Goal: Task Accomplishment & Management: Complete application form

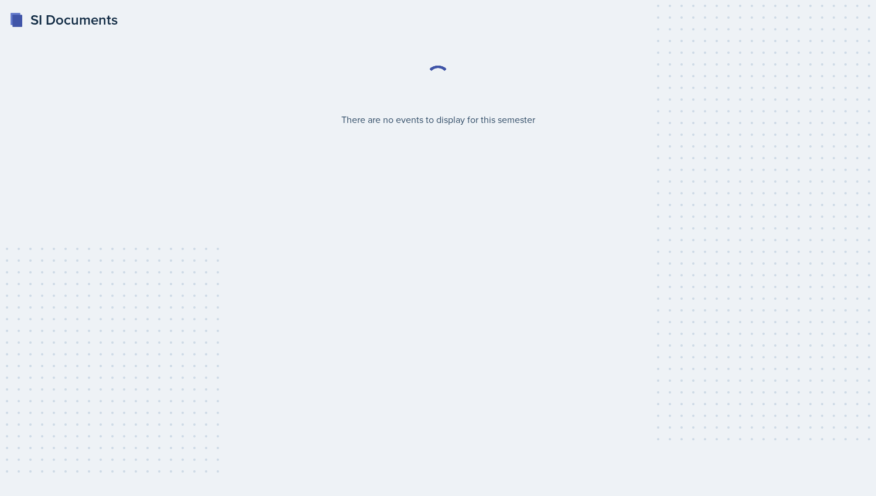
select select "2bed604d-1099-4043-b1bc-2365e8740244"
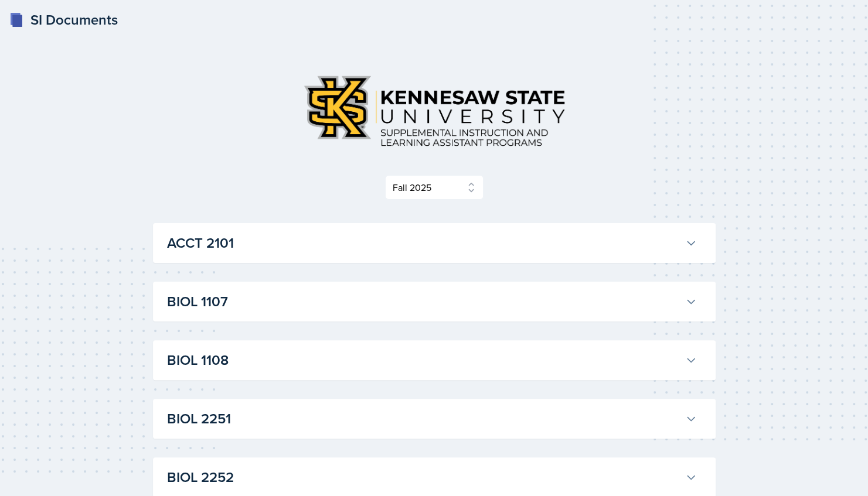
click at [589, 245] on h3 "ACCT 2101" at bounding box center [423, 243] width 513 height 21
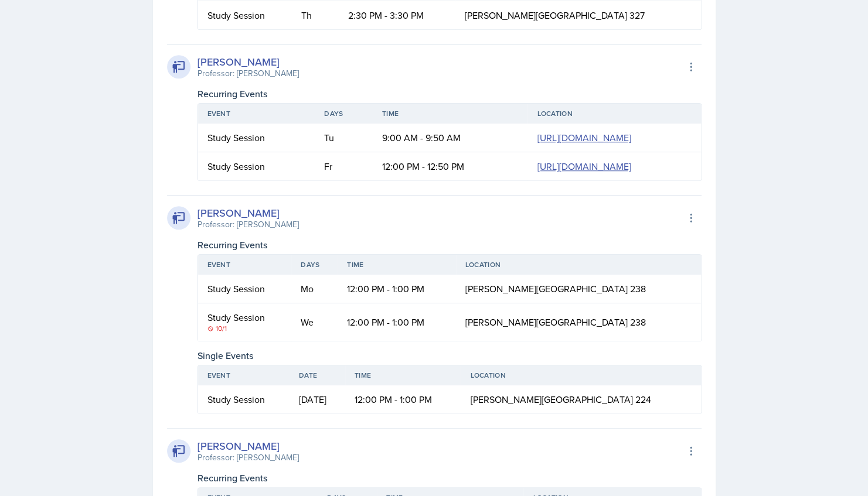
scroll to position [507, 0]
click at [537, 144] on link "https://teams.microsoft.com/l/meetup-join/19%3ameeting_NmJmODExOWQtNWQxZS00OTIw…" at bounding box center [584, 137] width 94 height 13
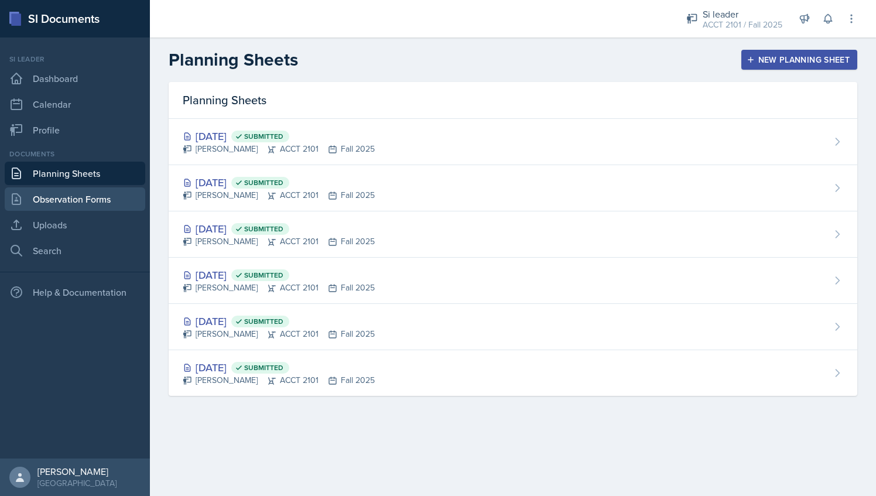
click at [77, 196] on link "Observation Forms" at bounding box center [75, 198] width 141 height 23
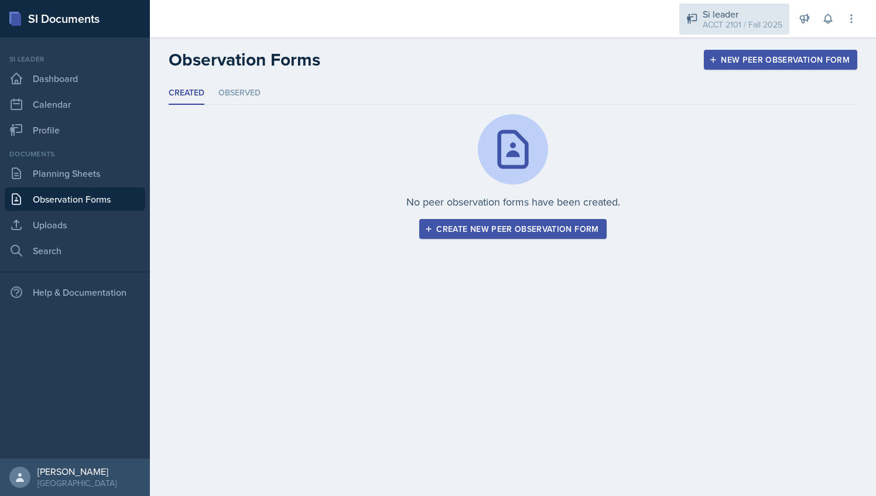
click at [738, 21] on div "ACCT 2101 / Fall 2025" at bounding box center [743, 25] width 80 height 12
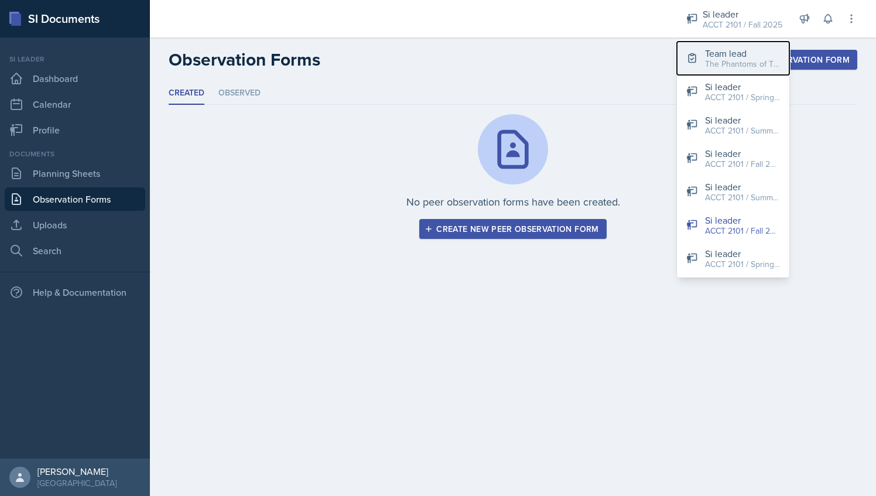
click at [725, 59] on div "The Phantoms of The Opera / Fall 2025" at bounding box center [742, 64] width 75 height 12
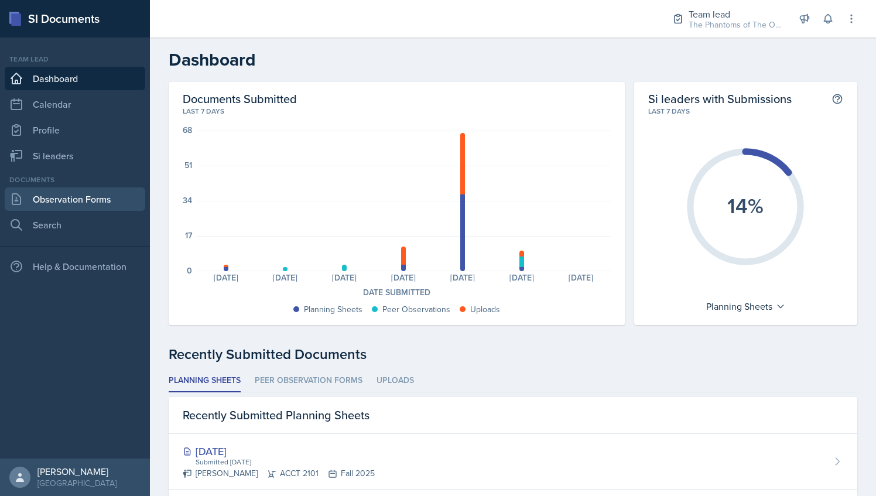
click at [86, 208] on link "Observation Forms" at bounding box center [75, 198] width 141 height 23
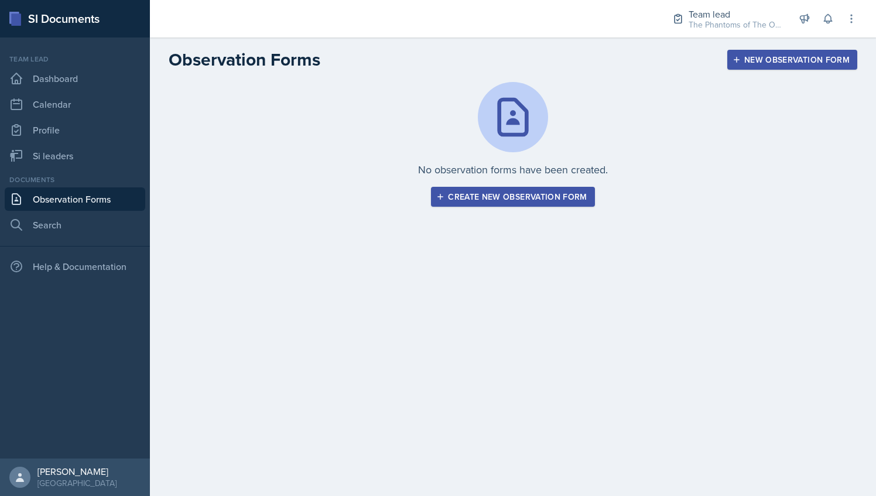
click at [503, 203] on button "Create new observation form" at bounding box center [512, 197] width 163 height 20
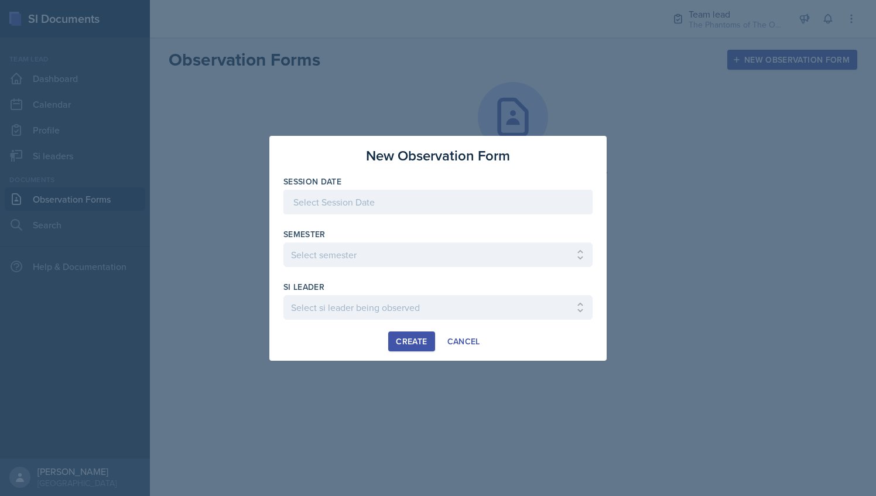
click at [419, 211] on div at bounding box center [438, 202] width 309 height 25
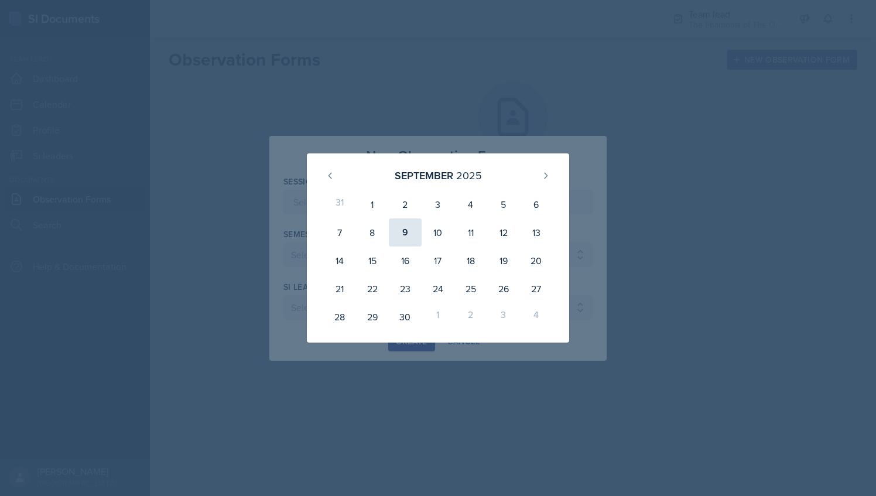
click at [403, 237] on div "9" at bounding box center [405, 233] width 33 height 28
type input "[DATE]"
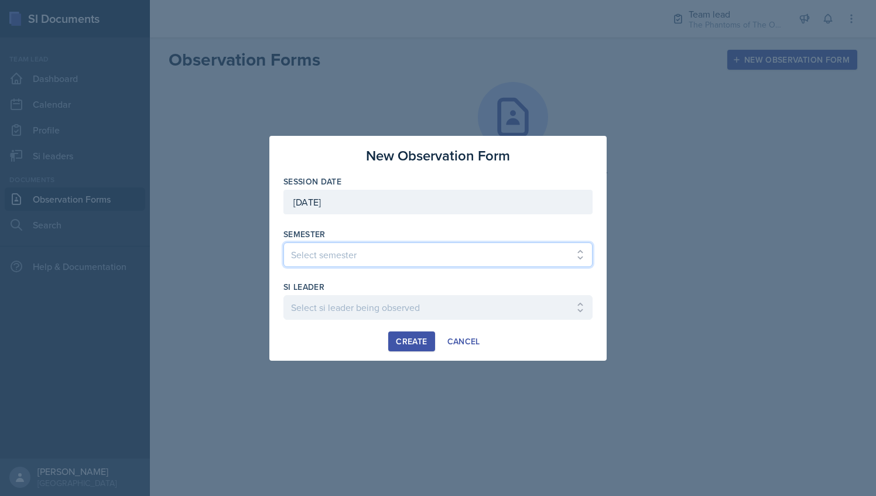
click at [388, 252] on select "Select semester All Spring 2021 Summer 2021 Spring 2022 Fall 2020 Fall 2021 Fal…" at bounding box center [438, 255] width 309 height 25
select select "2bed604d-1099-4043-b1bc-2365e8740244"
click at [284, 243] on select "Select semester All Spring 2021 Summer 2021 Spring 2022 Fall 2020 Fall 2021 Fal…" at bounding box center [438, 255] width 309 height 25
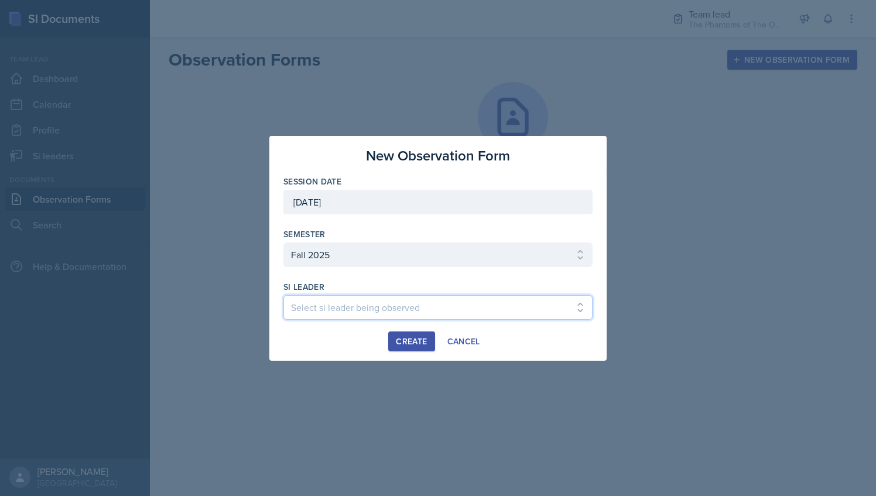
click at [424, 308] on select "Select si leader being observed Anais Gjergji / CHEM 1211 / Demon SI of Fleet S…" at bounding box center [438, 307] width 309 height 25
select select "a610a25f-2cbf-4718-a4eb-9426d4316876"
click at [284, 295] on select "Select si leader being observed Anais Gjergji / CHEM 1211 / Demon SI of Fleet S…" at bounding box center [438, 307] width 309 height 25
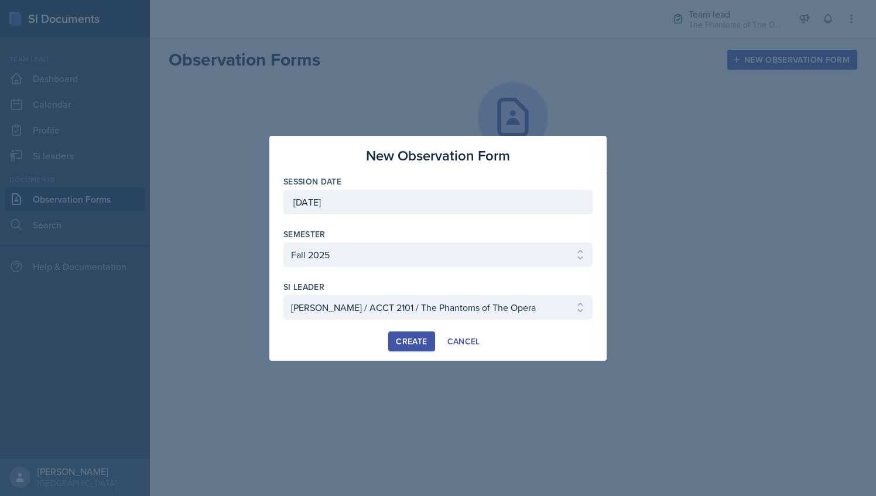
click at [417, 342] on div "Create" at bounding box center [411, 341] width 31 height 9
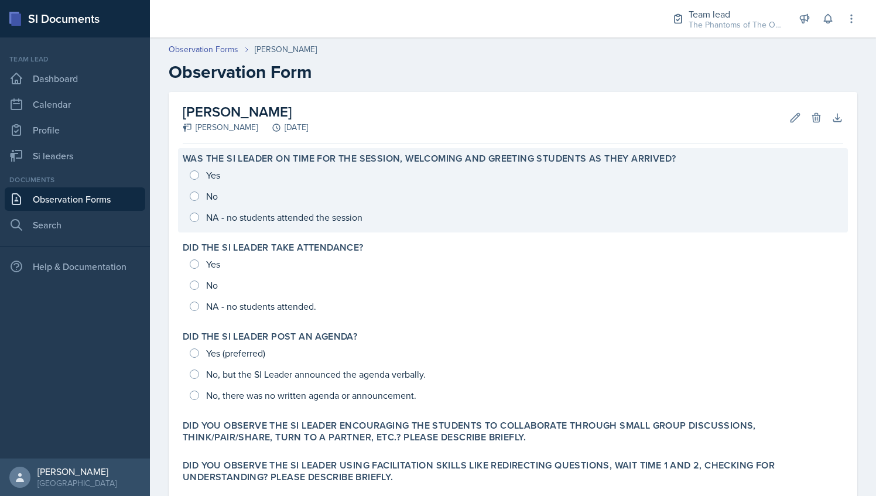
click at [191, 176] on div "Yes No NA - no students attended the session" at bounding box center [513, 196] width 661 height 63
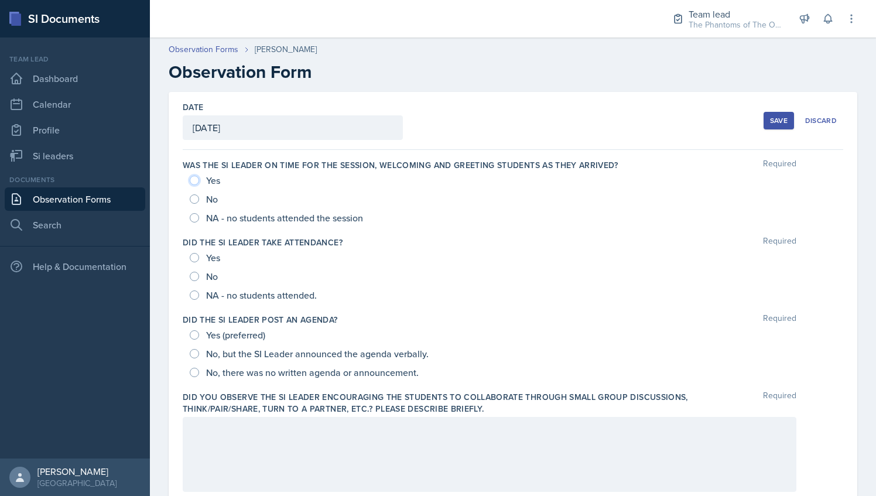
click at [196, 182] on input "Yes" at bounding box center [194, 180] width 9 height 9
radio input "true"
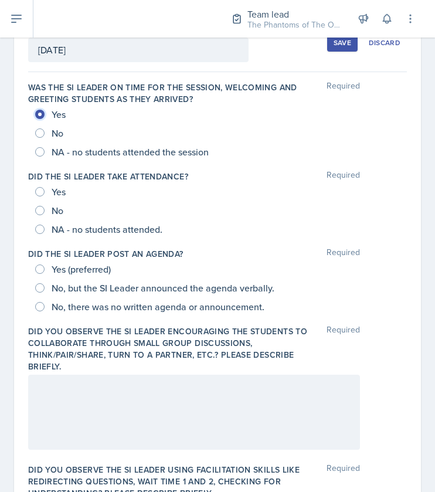
scroll to position [83, 0]
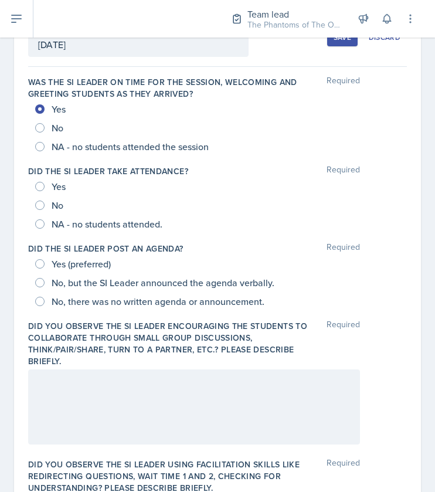
click at [45, 189] on div "Yes" at bounding box center [51, 186] width 33 height 19
click at [35, 185] on input "Yes" at bounding box center [39, 186] width 9 height 9
radio input "true"
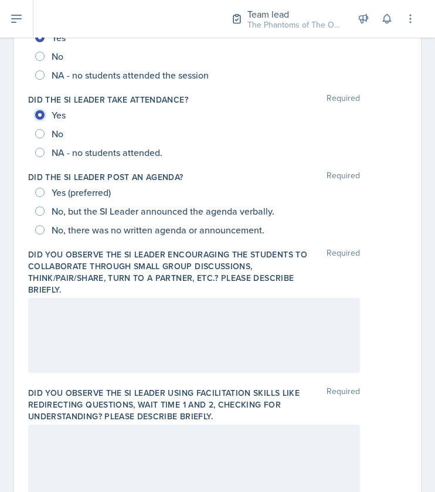
scroll to position [155, 0]
click at [37, 210] on input "No, but the SI Leader announced the agenda verbally." at bounding box center [39, 210] width 9 height 9
radio input "true"
click at [43, 210] on input "No, but the SI Leader announced the agenda verbally." at bounding box center [39, 210] width 9 height 9
click at [42, 228] on input "No, there was no written agenda or announcement." at bounding box center [39, 228] width 9 height 9
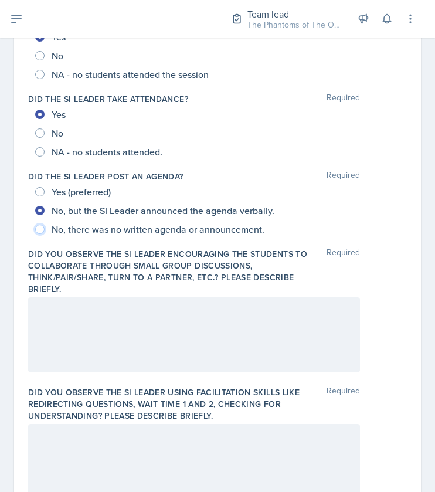
radio input "true"
click at [42, 213] on input "No, but the SI Leader announced the agenda verbally." at bounding box center [39, 210] width 9 height 9
radio input "true"
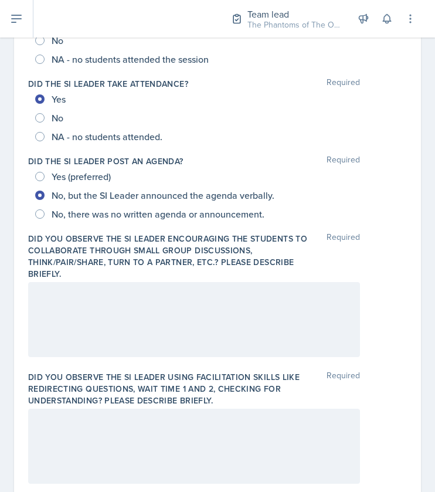
click at [95, 295] on p at bounding box center [194, 294] width 312 height 14
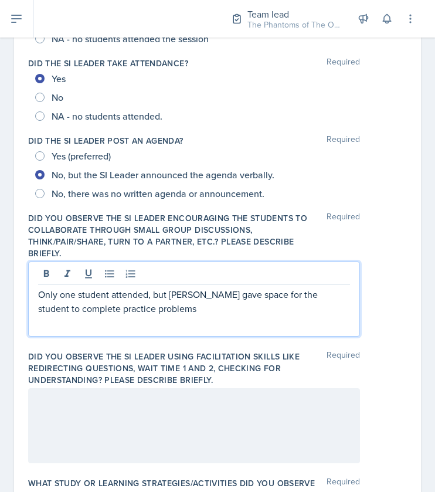
click at [82, 309] on p "Only one student attended, but Victoria gave space for the student to complete …" at bounding box center [194, 301] width 312 height 28
click at [166, 315] on div "Only one student attended, but Victoria gave space for the student to complete …" at bounding box center [194, 298] width 332 height 75
click at [160, 309] on p "Only one student attended, but Victoria gave space for the student to complete …" at bounding box center [194, 301] width 312 height 28
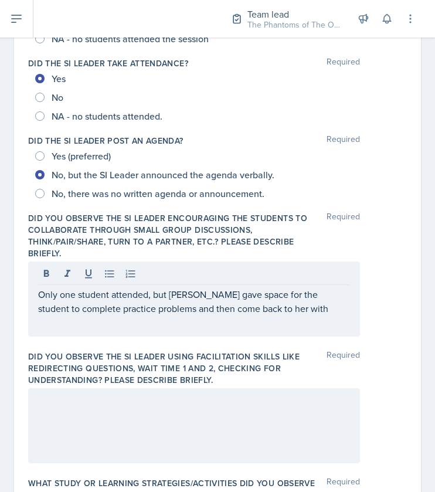
click at [286, 310] on p "Only one student attended, but Victoria gave space for the student to complete …" at bounding box center [194, 301] width 312 height 28
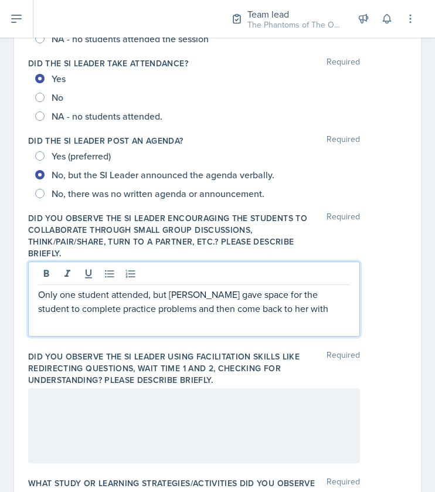
click at [300, 312] on p "Only one student attended, but Victoria gave space for the student to complete …" at bounding box center [194, 301] width 312 height 28
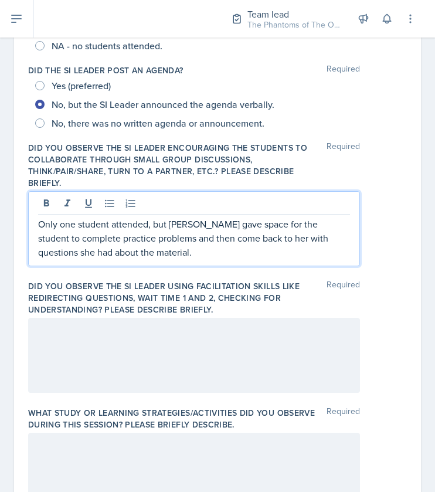
scroll to position [261, 0]
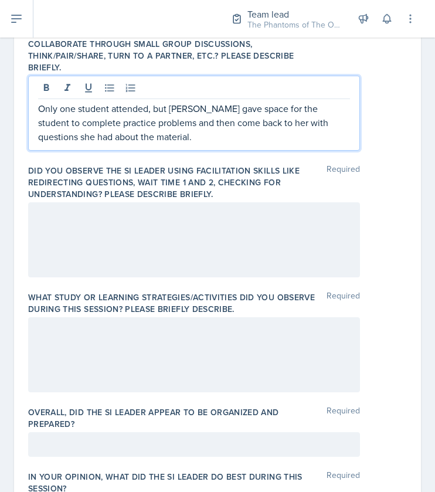
click at [112, 218] on p at bounding box center [194, 214] width 312 height 14
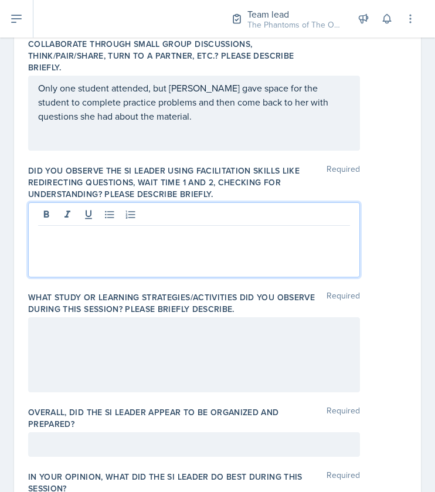
scroll to position [397, 0]
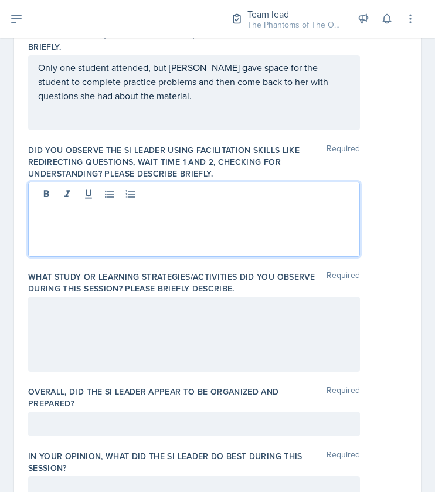
click at [80, 310] on div at bounding box center [194, 333] width 332 height 75
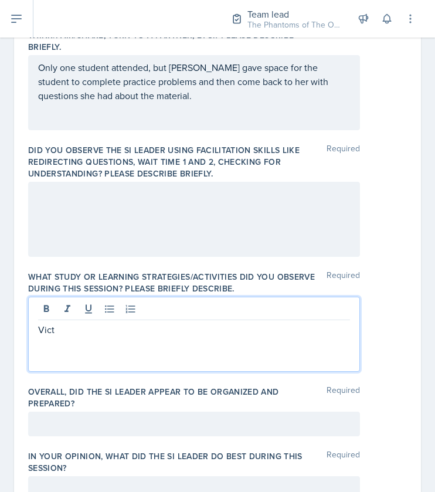
click at [185, 93] on p "Only one student attended, but Victoria gave space for the student to complete …" at bounding box center [194, 81] width 312 height 42
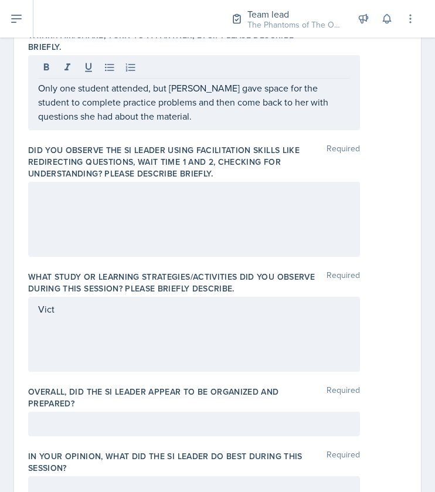
click at [132, 209] on div at bounding box center [194, 219] width 332 height 75
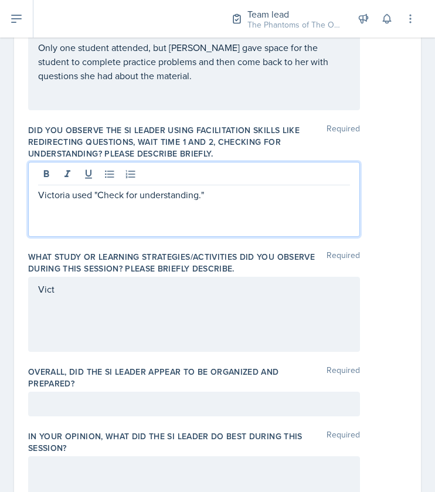
click at [220, 197] on p "Victoria used "Check for understanding."" at bounding box center [194, 194] width 312 height 14
click at [95, 193] on p "Victoria used "Check for understanding." at bounding box center [194, 194] width 312 height 14
click at [97, 193] on p "Victoria used "Check for understanding." at bounding box center [194, 194] width 312 height 14
click at [144, 190] on p "Victoria used Check for understanding." at bounding box center [194, 194] width 312 height 14
click at [142, 195] on p "Victoria used Check for understanding." at bounding box center [194, 194] width 312 height 14
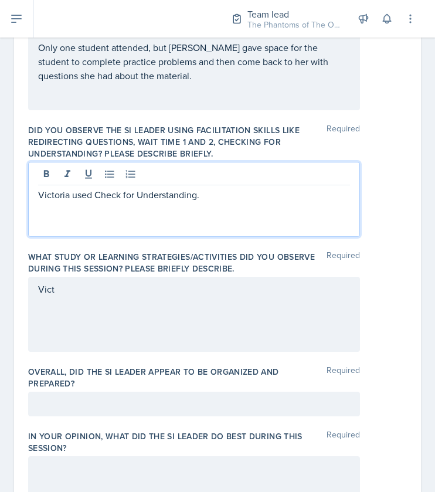
click at [202, 193] on p "Victoria used Check for Understanding." at bounding box center [194, 194] width 312 height 14
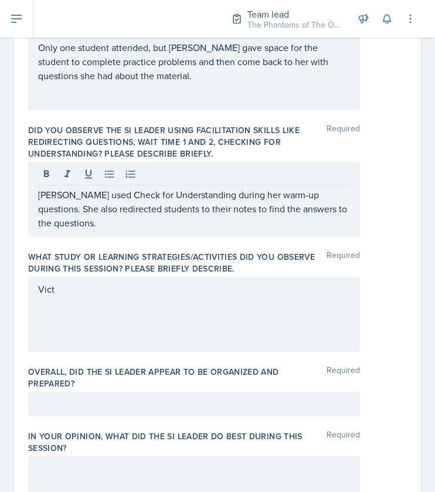
click at [198, 315] on div "Vict" at bounding box center [194, 314] width 332 height 75
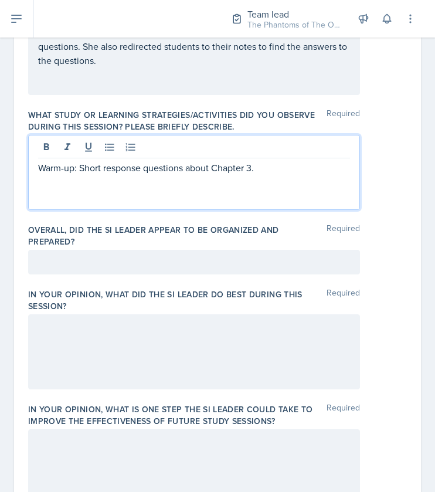
scroll to position [560, 0]
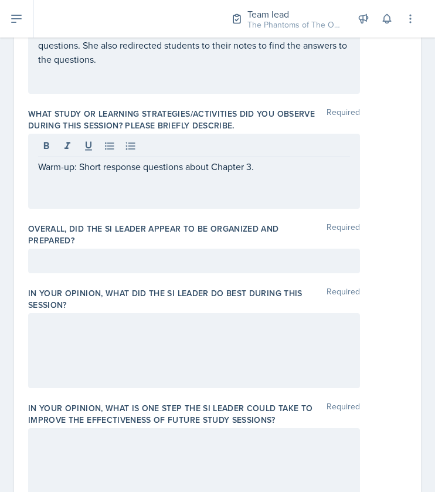
click at [109, 268] on div at bounding box center [194, 260] width 332 height 25
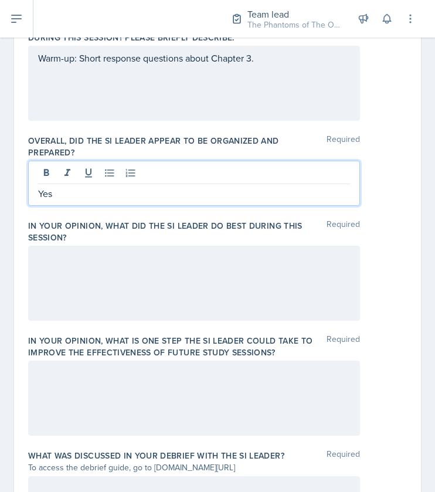
scroll to position [673, 0]
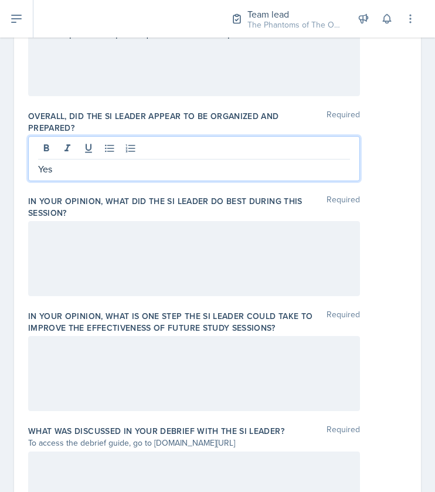
click at [125, 248] on div at bounding box center [194, 258] width 332 height 75
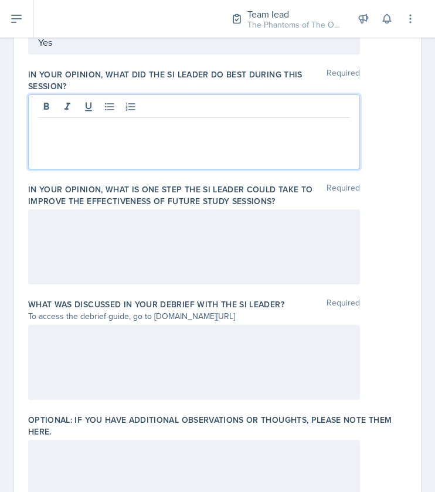
scroll to position [847, 0]
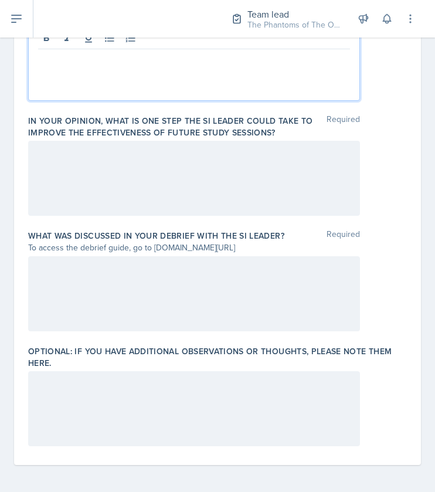
click at [234, 397] on div at bounding box center [194, 408] width 332 height 75
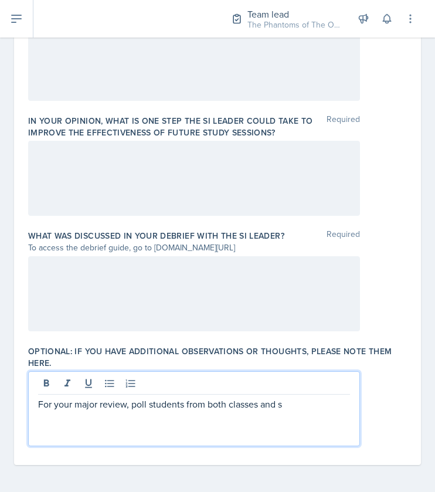
click at [38, 404] on p "For your major review, poll students from both classes and s" at bounding box center [194, 404] width 312 height 14
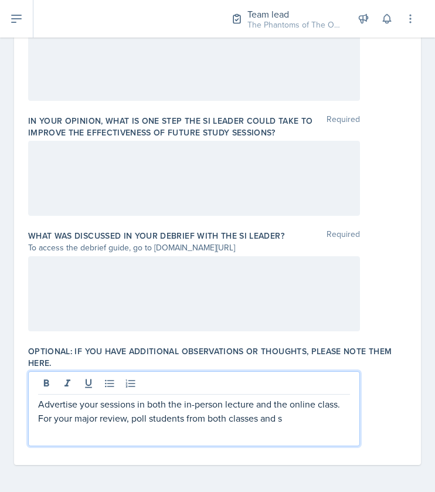
click at [254, 403] on p "Advertise your sessions in both the in-person lecture and the online class. For…" at bounding box center [194, 411] width 312 height 28
click at [244, 402] on p "Advertise your sessions in both the in-person lecture class and the online clas…" at bounding box center [194, 411] width 312 height 28
click at [308, 414] on p "Advertise your sessions in both the in-person class and the online class. For y…" at bounding box center [194, 411] width 312 height 28
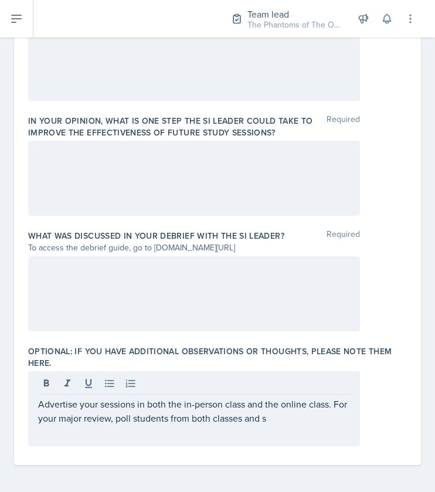
click at [37, 417] on div "Advertise your sessions in both the in-person class and the online class. For y…" at bounding box center [194, 408] width 332 height 75
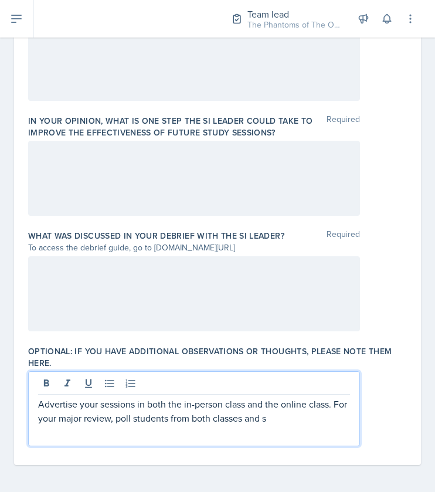
click at [308, 415] on p "Advertise your sessions in both the in-person class and the online class. For y…" at bounding box center [194, 411] width 312 height 28
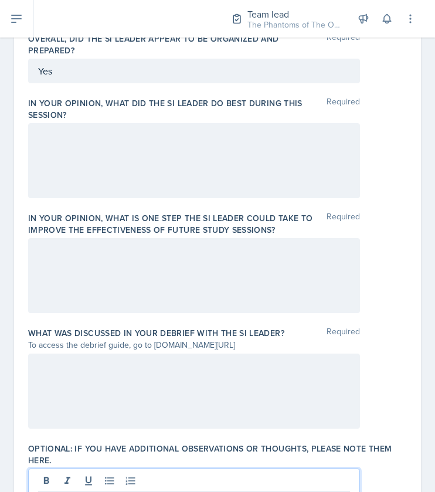
click at [237, 302] on div at bounding box center [194, 275] width 332 height 75
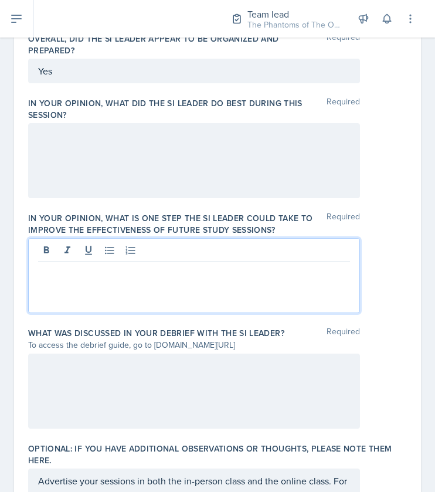
scroll to position [770, 0]
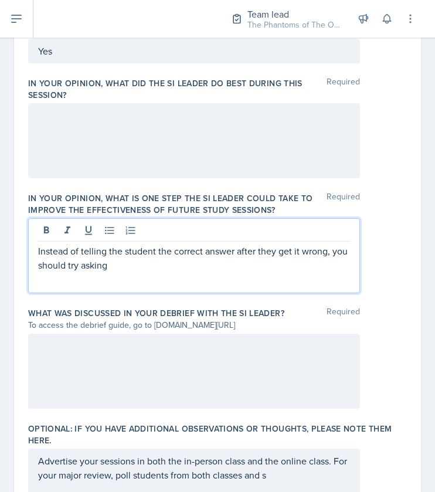
click at [48, 264] on p "Instead of telling the student the correct answer after they get it wrong, you …" at bounding box center [194, 258] width 312 height 28
click at [207, 269] on p "Instead of telling the student the correct answer after they get it wrong, Vict…" at bounding box center [194, 258] width 312 height 28
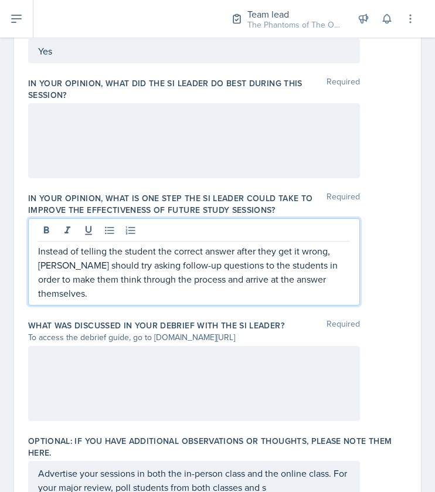
click at [311, 265] on p "Instead of telling the student the correct answer after they get it wrong, Vict…" at bounding box center [194, 272] width 312 height 56
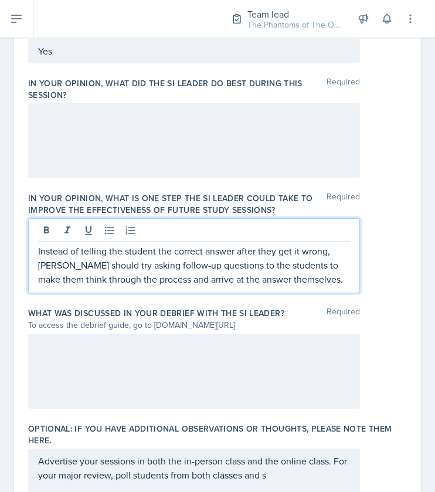
scroll to position [847, 0]
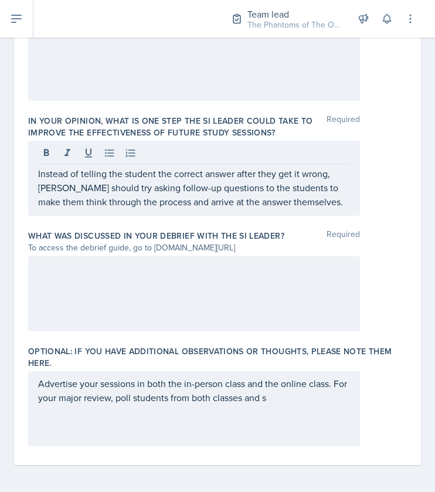
drag, startPoint x: 152, startPoint y: 248, endPoint x: 274, endPoint y: 248, distance: 122.4
click at [274, 248] on div "To access the debrief guide, go to www.tinyurl.com/obsvdebriefguide" at bounding box center [194, 247] width 332 height 12
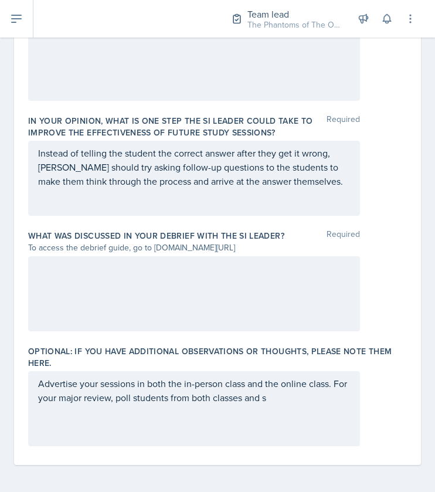
copy div "www.tinyurl.com/obsvdebriefguide"
click at [302, 415] on div "Advertise your sessions in both the in-person class and the online class. For y…" at bounding box center [194, 408] width 332 height 75
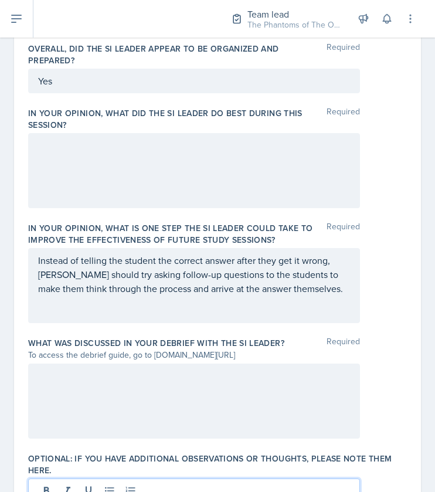
scroll to position [745, 0]
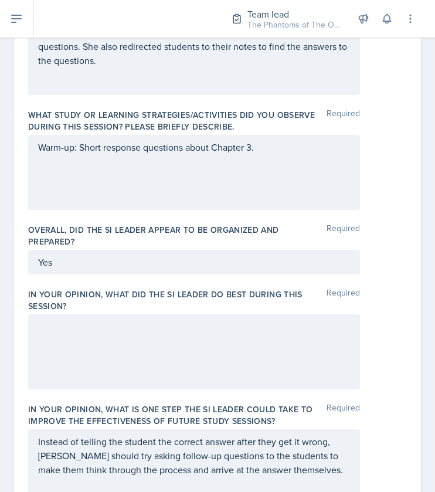
click at [187, 349] on div at bounding box center [194, 351] width 332 height 75
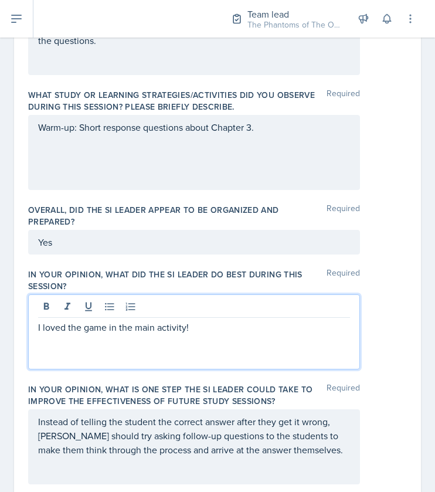
scroll to position [837, 0]
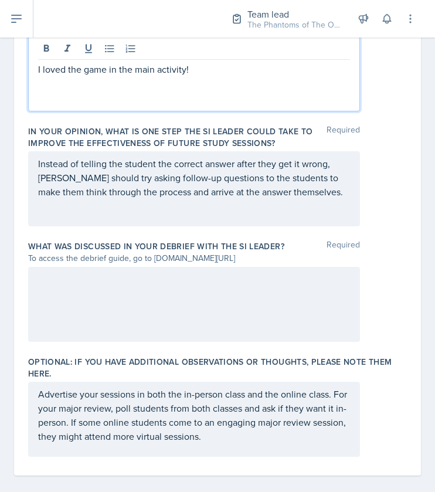
click at [319, 190] on p "Instead of telling the student the correct answer after they get it wrong, Vict…" at bounding box center [194, 177] width 312 height 42
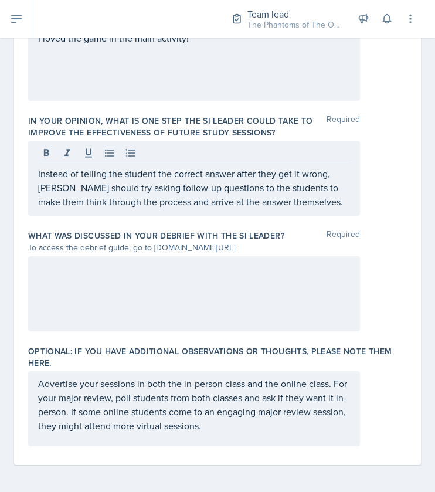
click at [150, 257] on div at bounding box center [194, 293] width 332 height 75
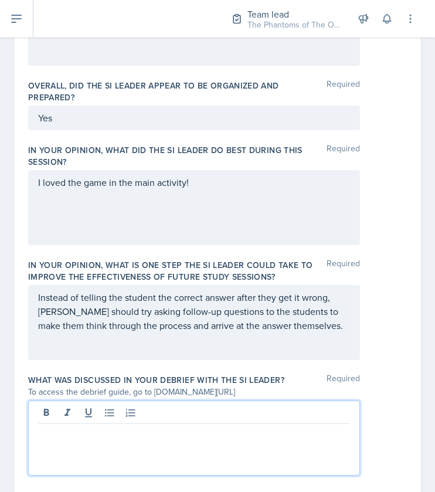
click at [192, 199] on div "I loved the game in the main activity!" at bounding box center [194, 207] width 332 height 75
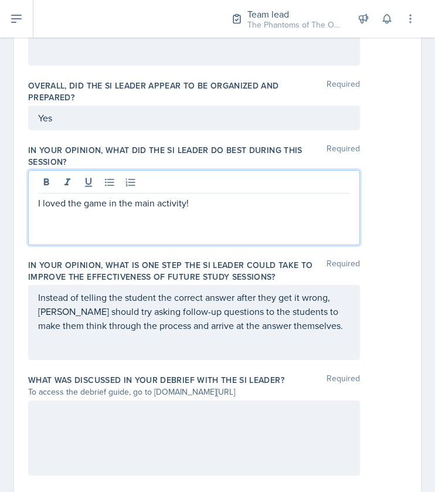
scroll to position [723, 0]
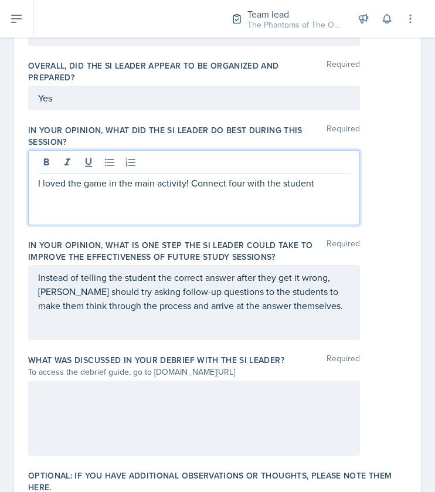
click at [330, 308] on p "Instead of telling the student the correct answer after they get it wrong, Vict…" at bounding box center [194, 291] width 312 height 42
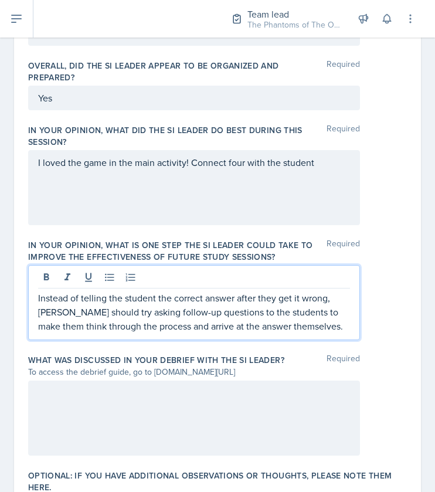
click at [33, 295] on div "Instead of telling the student the correct answer after they get it wrong, Vict…" at bounding box center [194, 302] width 332 height 75
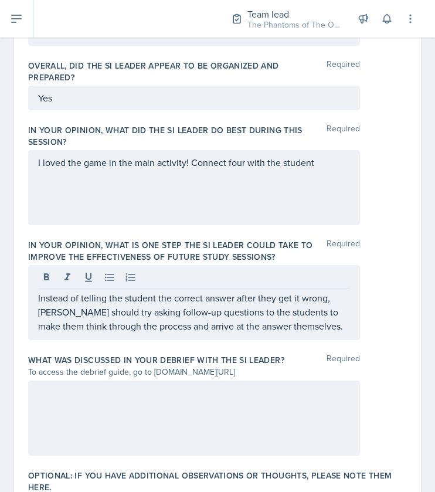
click at [36, 296] on div "Instead of telling the student the correct answer after they get it wrong, Vict…" at bounding box center [194, 302] width 332 height 75
click at [30, 292] on div "Instead of telling the student the correct answer after they get it wrong, Vict…" at bounding box center [194, 302] width 332 height 75
click at [37, 296] on div "Instead of telling the student the correct answer after they get it wrong, Vict…" at bounding box center [194, 302] width 332 height 75
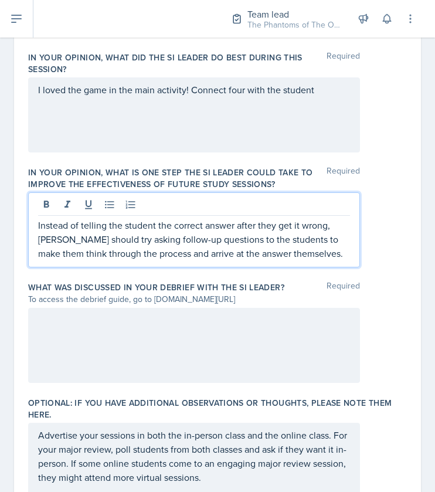
scroll to position [797, 0]
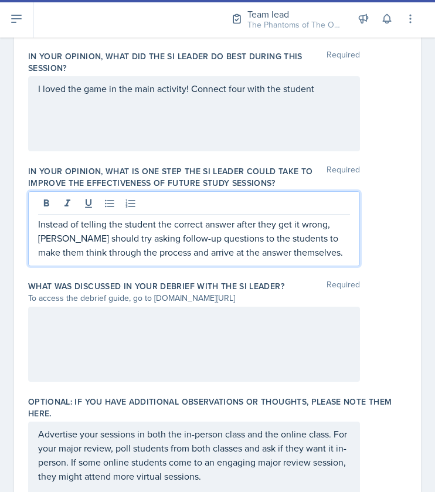
click at [288, 335] on div at bounding box center [194, 343] width 332 height 75
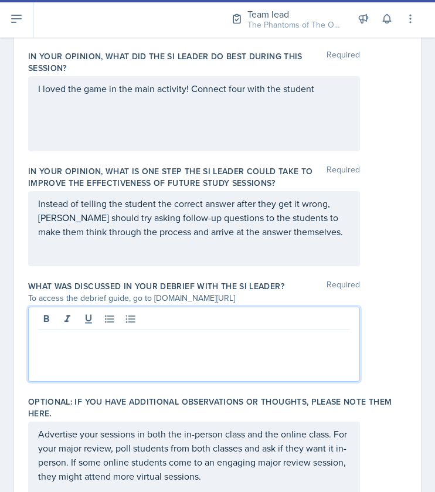
scroll to position [817, 0]
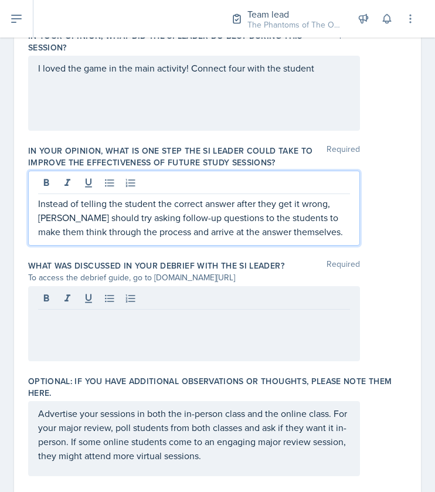
click at [326, 211] on p "Instead of telling the student the correct answer after they get it wrong, Vict…" at bounding box center [194, 217] width 312 height 42
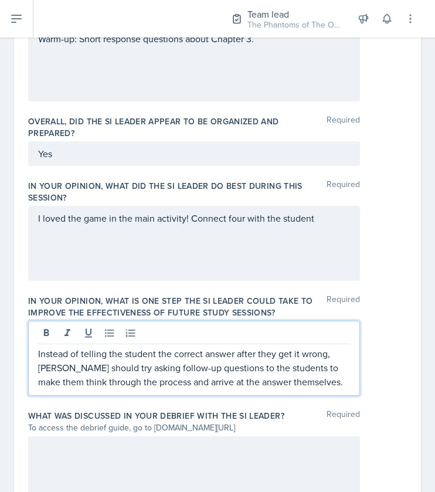
click at [334, 216] on p "I loved the game in the main activity! Connect four with the student" at bounding box center [194, 218] width 312 height 14
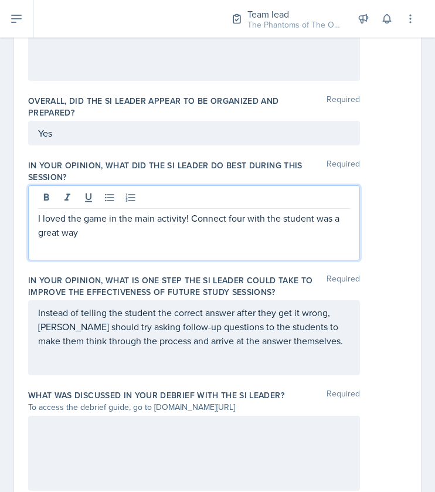
click at [232, 222] on p "I loved the game in the main activity! Connect four with the student was a grea…" at bounding box center [194, 225] width 312 height 28
click at [228, 215] on p "I loved the game in the main activity! Connect four with the student was a grea…" at bounding box center [194, 225] width 312 height 28
click at [137, 235] on p "I loved the game in the main activity! Connect Four with the student was a grea…" at bounding box center [194, 225] width 312 height 28
click at [107, 231] on p "I loved the game in the main activity! Connect Four with the student was a grea…" at bounding box center [194, 225] width 312 height 28
click at [175, 232] on p "I loved the game in the main activity! Connect Four with the student was a grea…" at bounding box center [194, 225] width 312 height 28
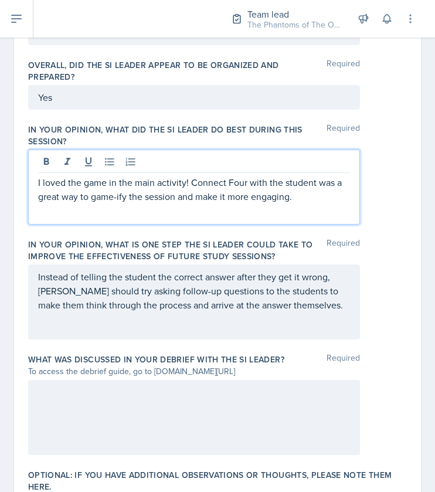
scroll to position [724, 0]
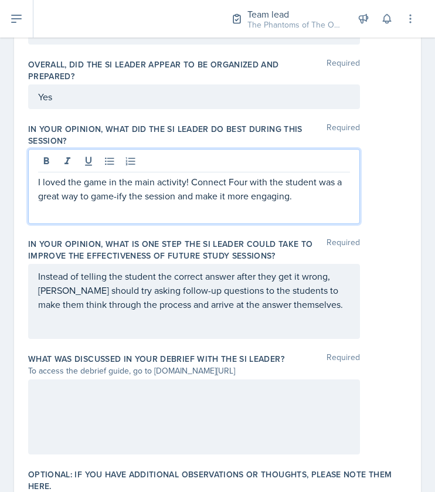
click at [109, 182] on p "I loved the game in the main activity! Connect Four with the student was a grea…" at bounding box center [194, 189] width 312 height 28
click at [112, 181] on p "I loved the game in the main activity! Connect Four with the student was a grea…" at bounding box center [194, 189] width 312 height 28
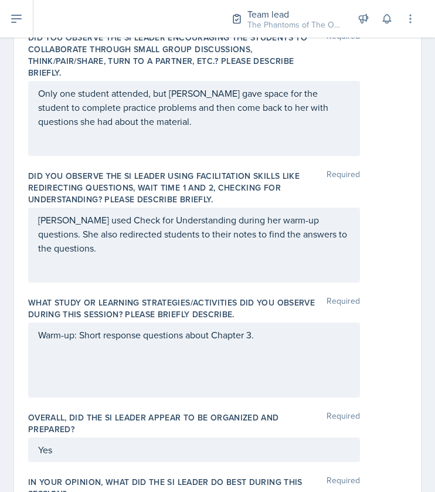
scroll to position [372, 0]
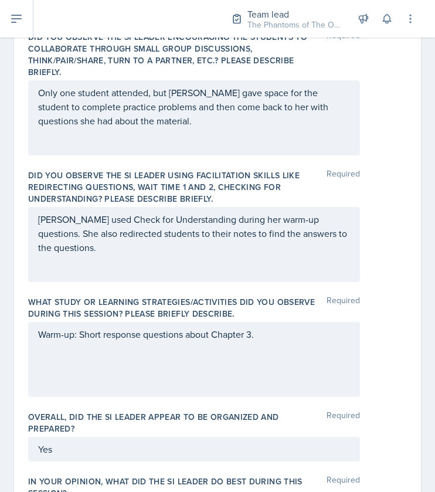
click at [259, 340] on div "Warm-up: Short response questions about Chapter 3." at bounding box center [194, 359] width 332 height 75
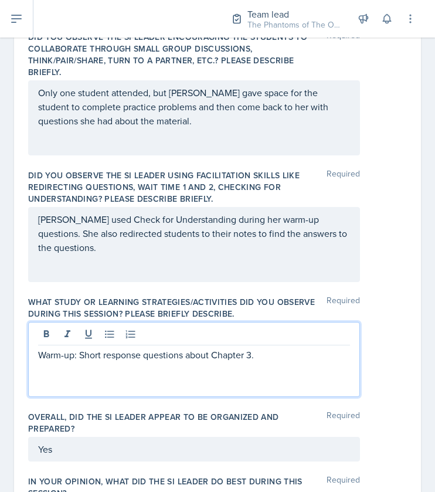
scroll to position [393, 0]
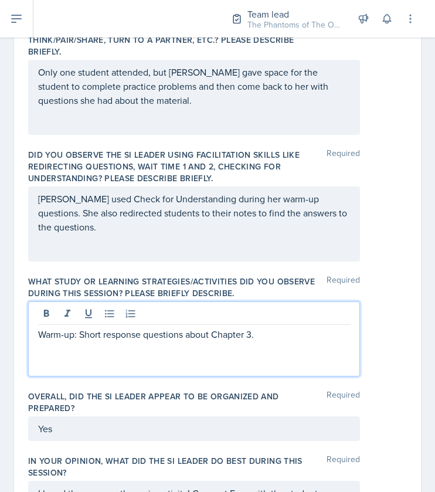
click at [264, 337] on p "Warm-up: Short response questions about Chapter 3." at bounding box center [194, 334] width 312 height 14
click at [159, 357] on div "Warm-up: Short response questions about Chapter 3. Activity: Connect Four" at bounding box center [194, 338] width 332 height 75
click at [142, 346] on p "Activity: Connect Four" at bounding box center [194, 348] width 312 height 14
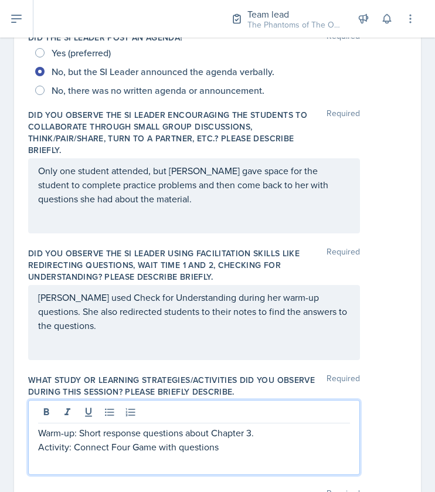
scroll to position [295, 0]
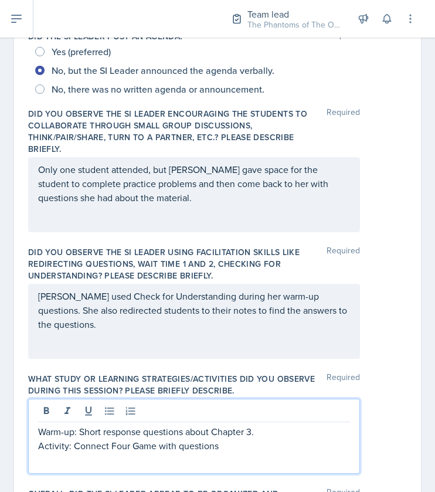
click at [170, 190] on p "Only one student attended, but Victoria gave space for the student to complete …" at bounding box center [194, 183] width 312 height 42
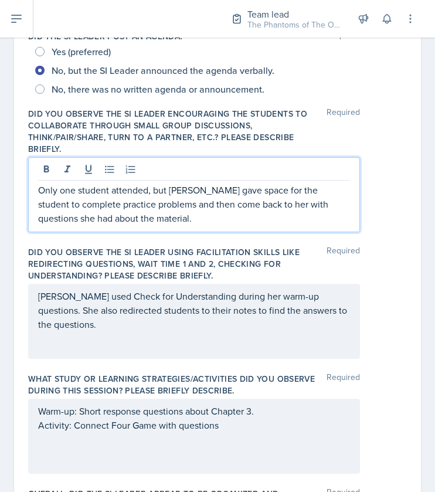
scroll to position [315, 0]
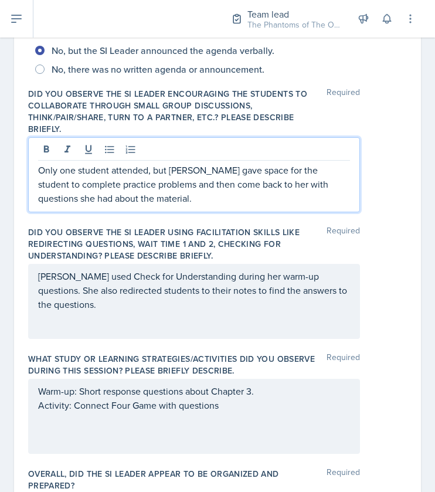
click at [282, 275] on div "Victoria used Check for Understanding during her warm-up questions. She also re…" at bounding box center [194, 301] width 332 height 75
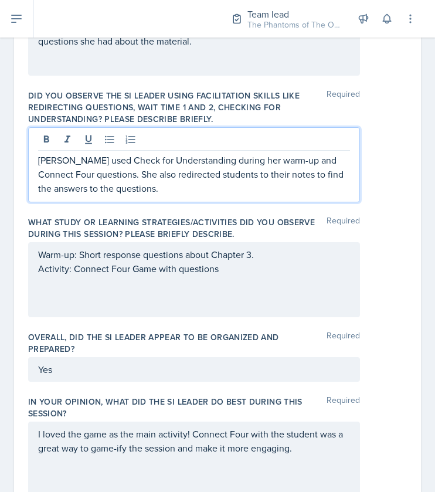
click at [212, 295] on div "Warm-up: Short response questions about Chapter 3. Activity: Connect Four Game …" at bounding box center [194, 279] width 332 height 75
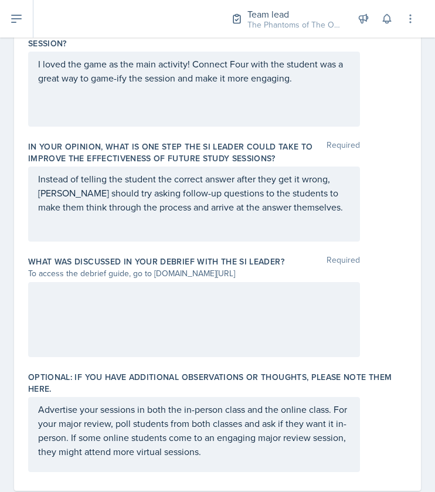
scroll to position [847, 0]
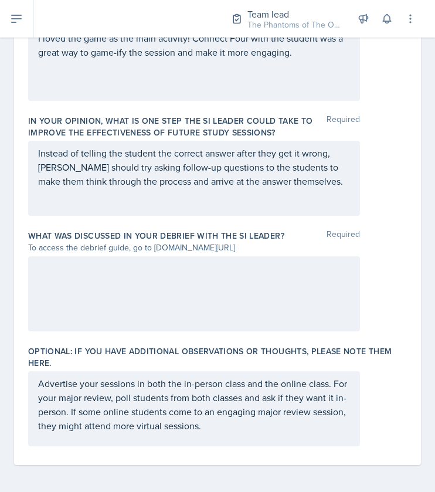
click at [192, 299] on div at bounding box center [194, 293] width 332 height 75
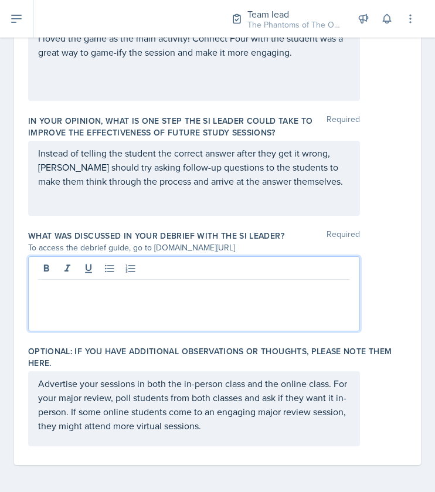
click at [207, 284] on p at bounding box center [194, 289] width 312 height 14
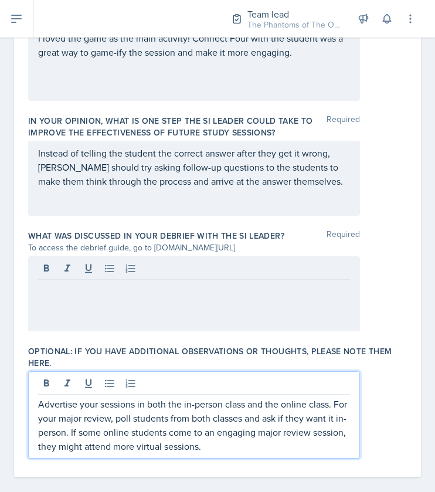
click at [291, 424] on p "Advertise your sessions in both the in-person class and the online class. For y…" at bounding box center [194, 425] width 312 height 56
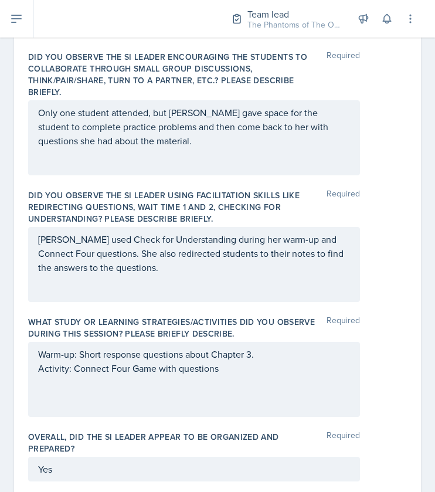
scroll to position [294, 0]
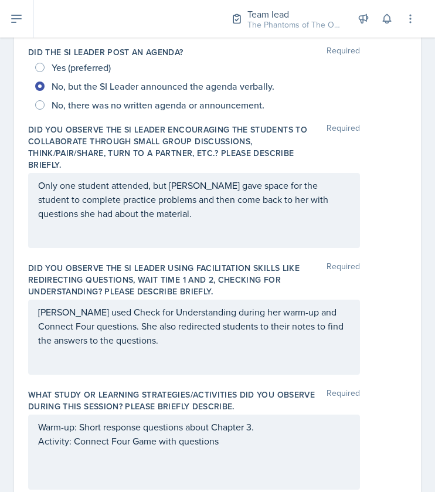
click at [178, 224] on div "Only one student attended, but Victoria gave space for the student to complete …" at bounding box center [194, 210] width 332 height 75
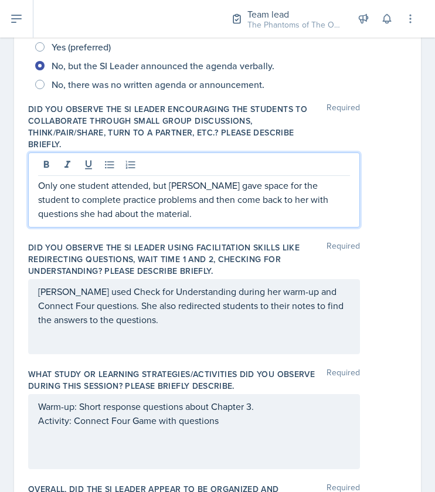
click at [159, 329] on div "Victoria used Check for Understanding during her warm-up and Connect Four quest…" at bounding box center [194, 316] width 332 height 75
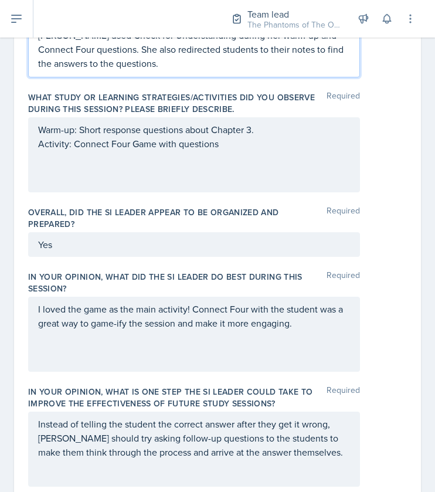
scroll to position [578, 0]
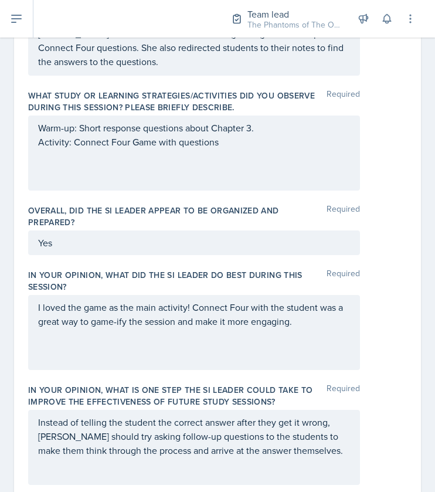
click at [316, 333] on div "I loved the game as the main activity! Connect Four with the student was a grea…" at bounding box center [194, 332] width 332 height 75
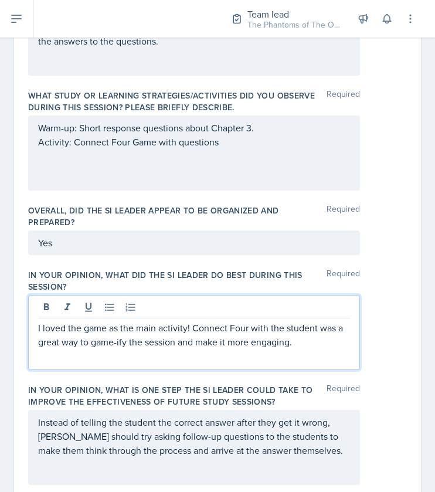
click at [319, 339] on p "I loved the game as the main activity! Connect Four with the student was a grea…" at bounding box center [194, 334] width 312 height 28
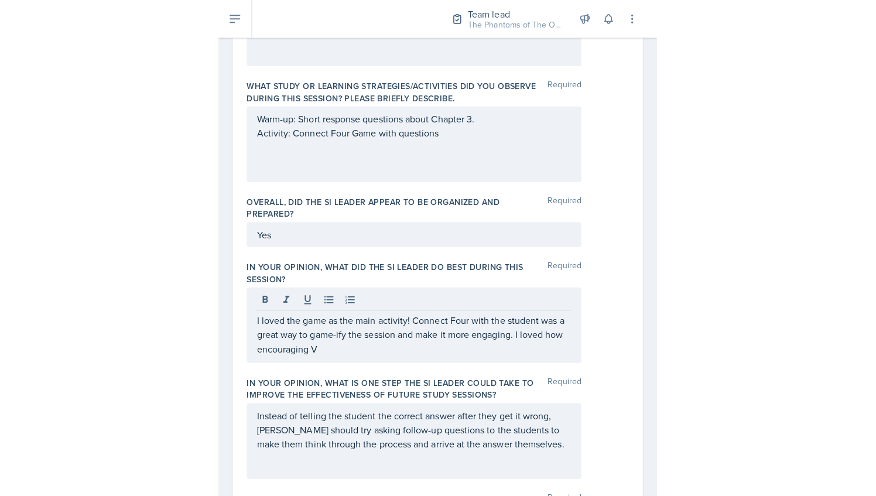
scroll to position [589, 0]
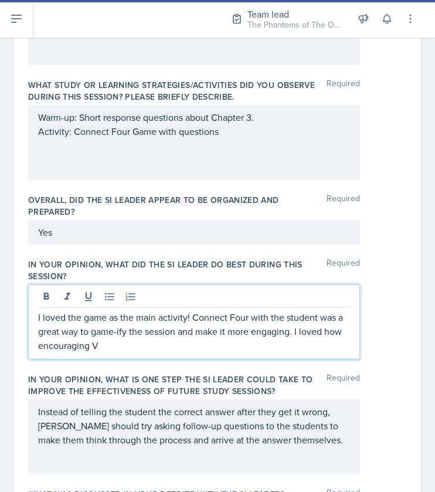
click at [133, 347] on p "I loved the game as the main activity! Connect Four with the student was a grea…" at bounding box center [194, 331] width 312 height 42
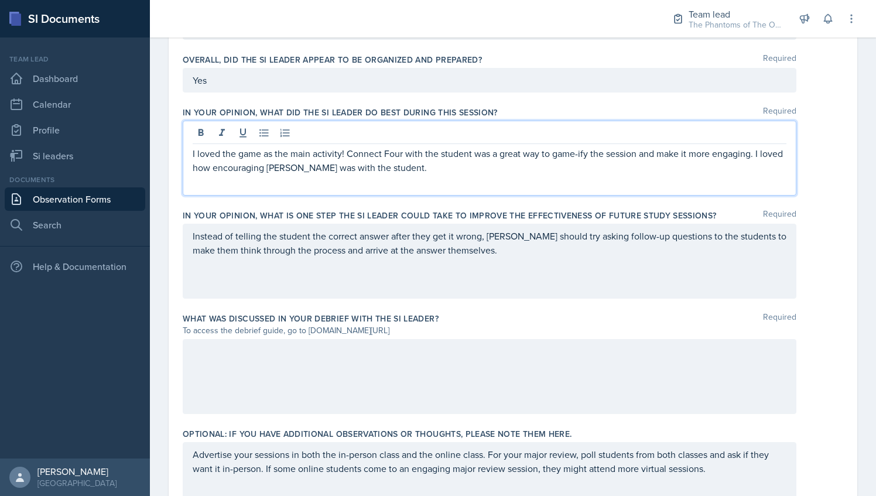
scroll to position [671, 0]
click at [315, 357] on div at bounding box center [490, 376] width 614 height 75
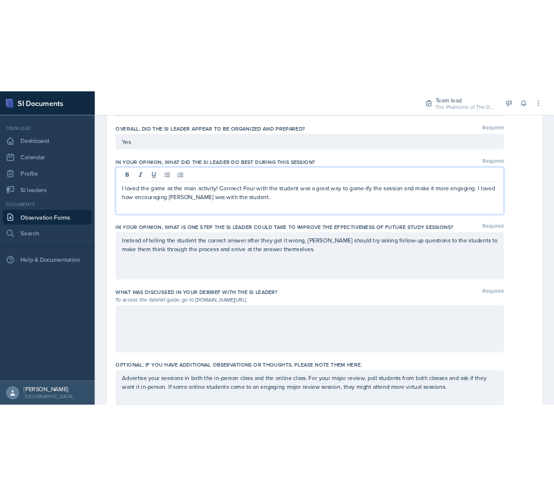
scroll to position [691, 0]
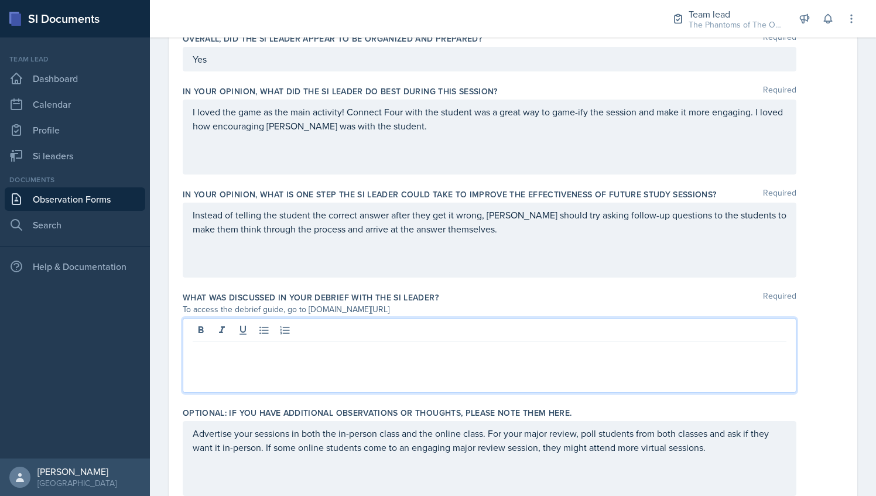
click at [315, 357] on div at bounding box center [490, 355] width 614 height 75
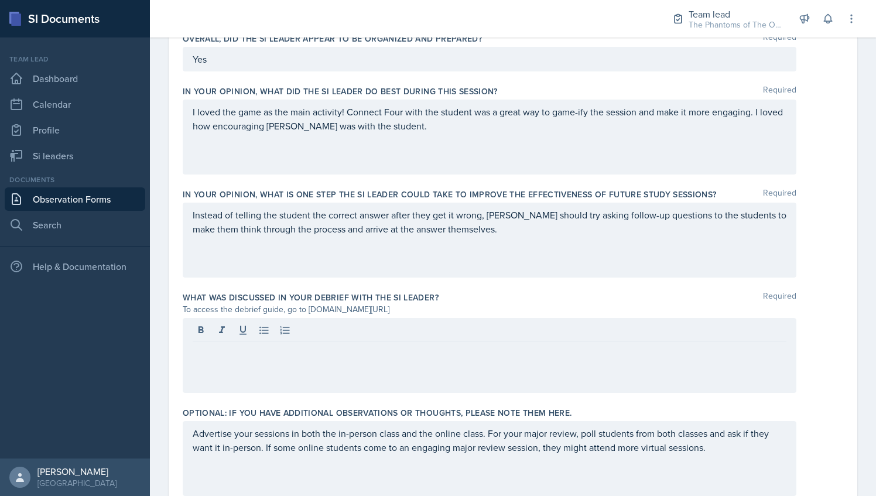
click at [315, 357] on div at bounding box center [490, 355] width 614 height 75
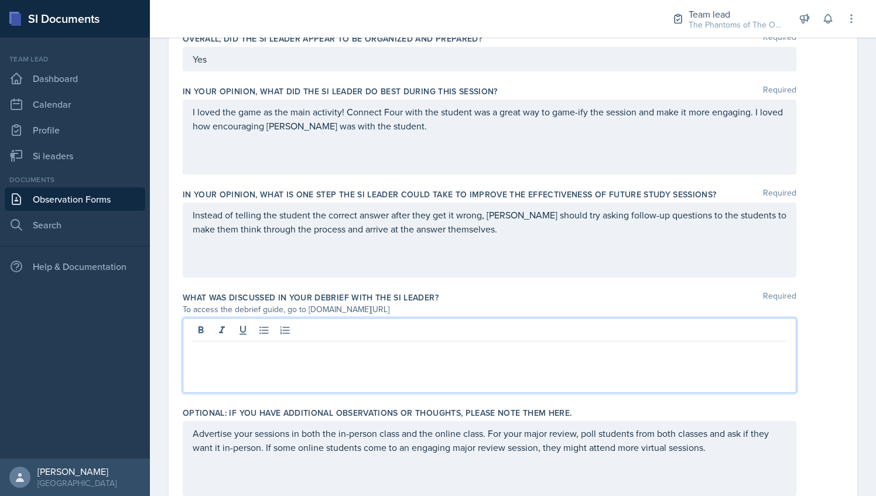
click at [299, 351] on p at bounding box center [490, 351] width 594 height 14
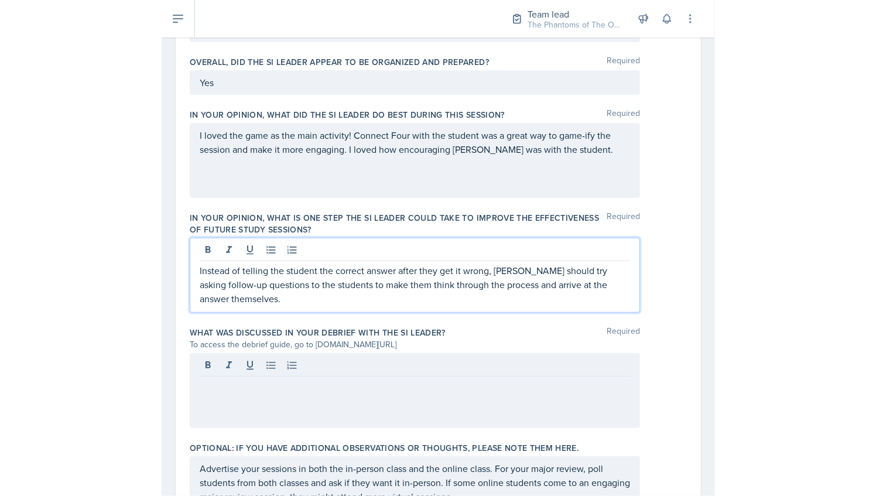
scroll to position [711, 0]
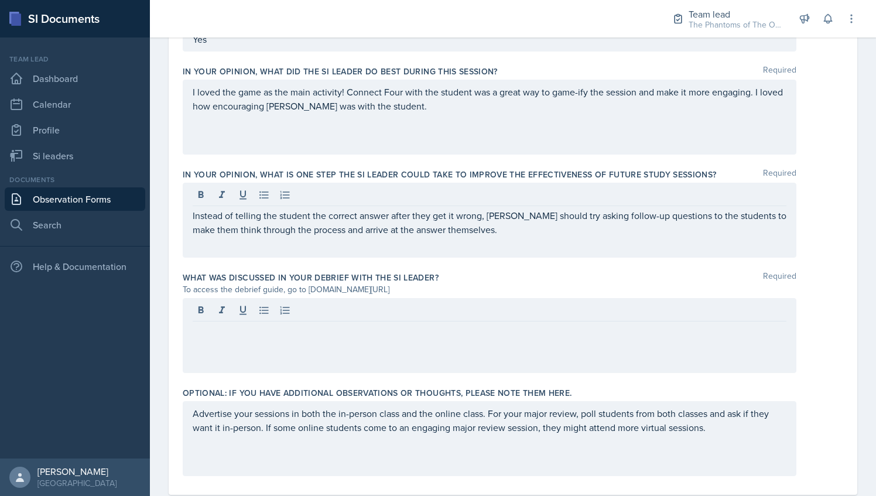
click at [321, 343] on div at bounding box center [490, 335] width 614 height 75
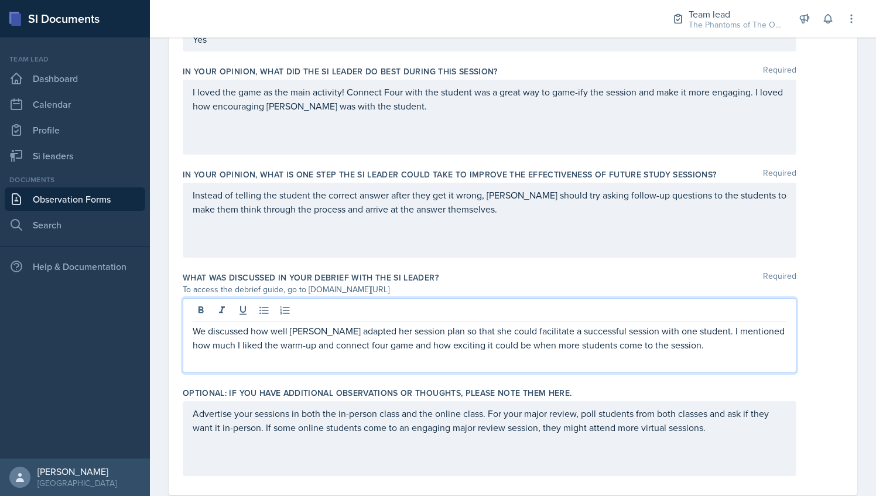
click at [351, 344] on p "We discussed how well Victoria adapted her session plan so that she could facil…" at bounding box center [490, 338] width 594 height 28
click at [716, 348] on p "We discussed how well Victoria adapted her session plan so that she could facil…" at bounding box center [490, 338] width 594 height 28
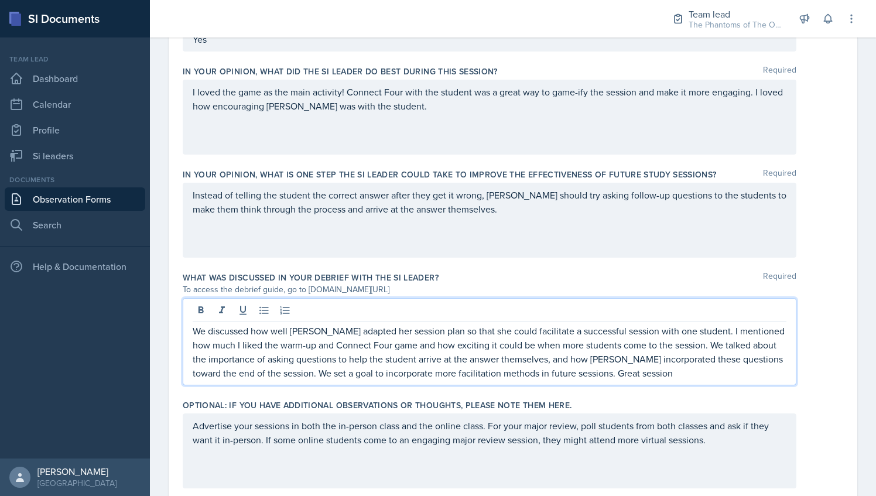
click at [577, 372] on p "We discussed how well Victoria adapted her session plan so that she could facil…" at bounding box center [490, 352] width 594 height 56
click at [637, 375] on p "We discussed how well Victoria adapted her session plan so that she could facil…" at bounding box center [490, 352] width 594 height 56
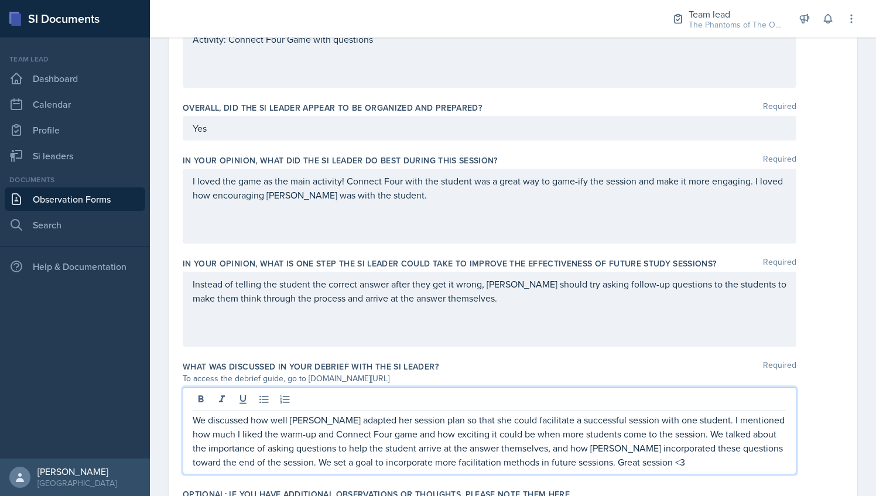
scroll to position [749, 0]
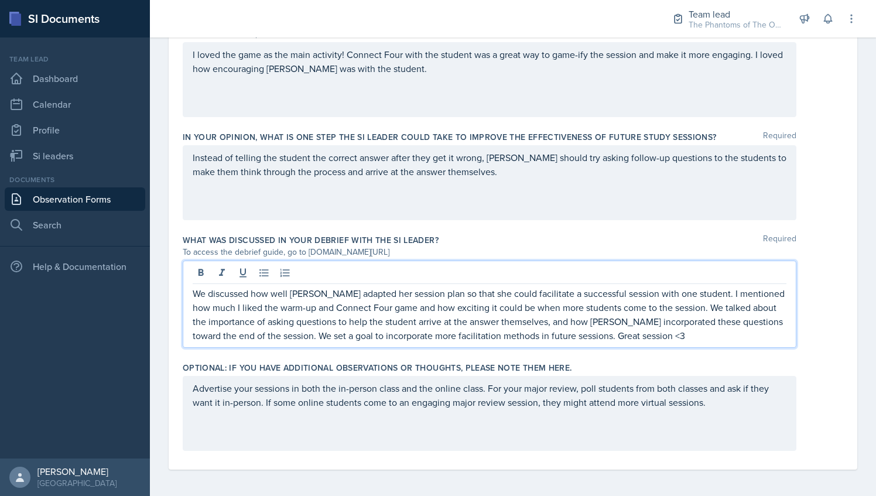
click at [334, 397] on div "Advertise your sessions in both the in-person class and the online class. For y…" at bounding box center [490, 413] width 614 height 75
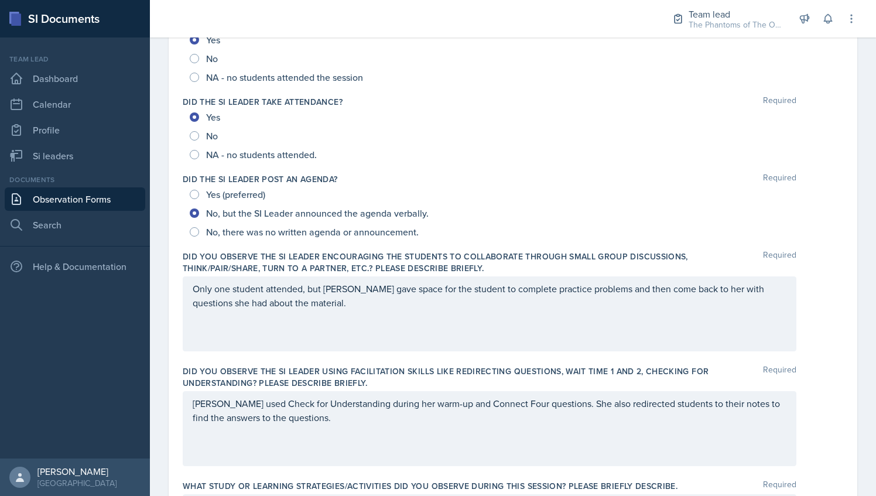
scroll to position [0, 0]
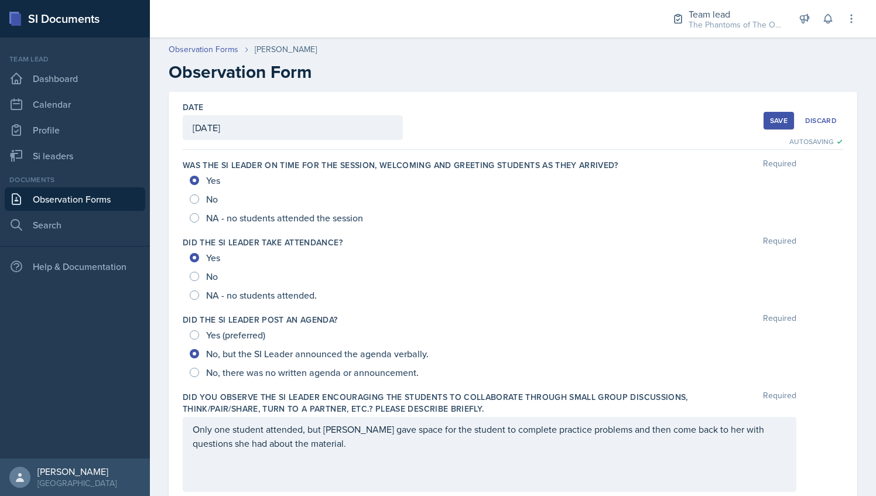
click at [771, 121] on div "Save" at bounding box center [779, 120] width 18 height 9
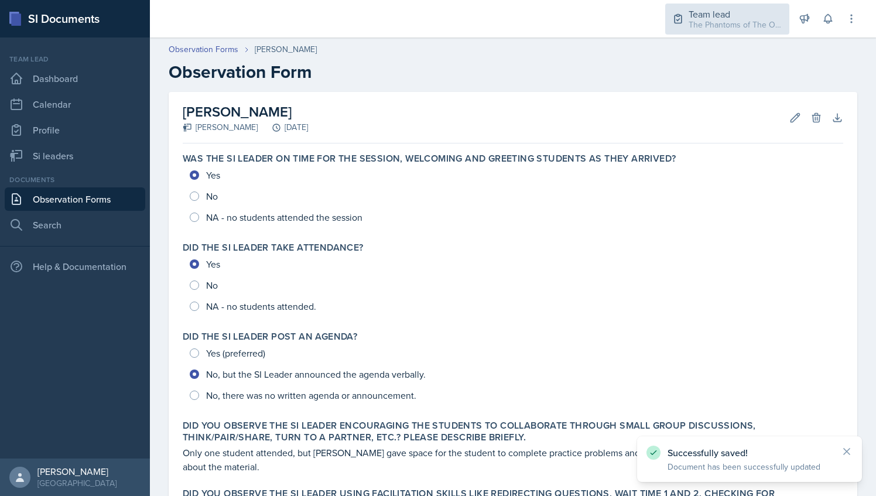
click at [728, 23] on div "The Phantoms of The Opera / Fall 2025" at bounding box center [736, 25] width 94 height 12
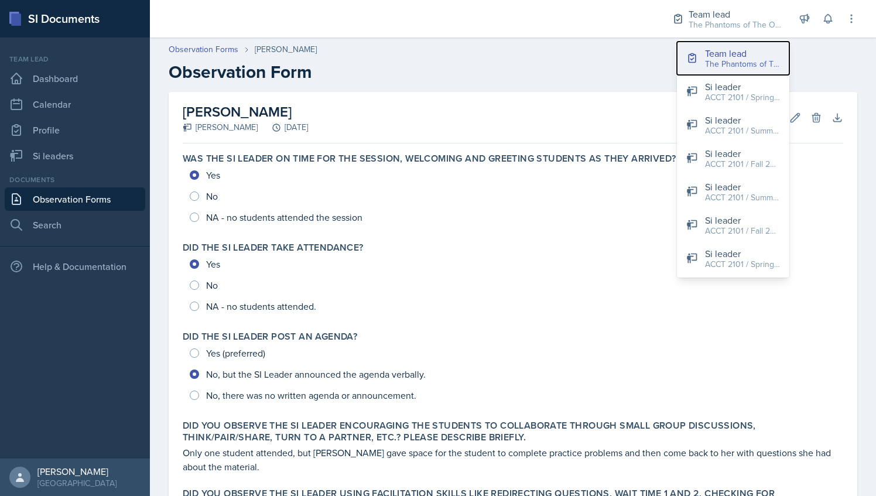
click at [711, 56] on div "Team lead" at bounding box center [742, 53] width 75 height 14
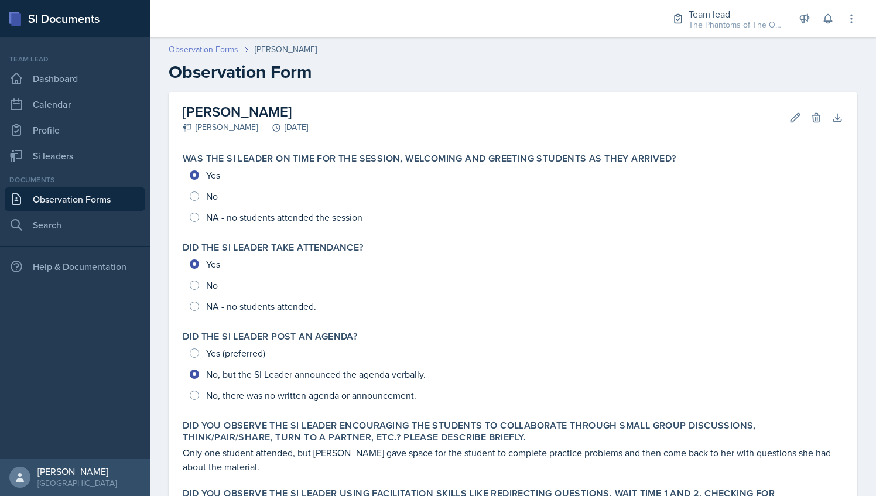
click at [215, 49] on link "Observation Forms" at bounding box center [204, 49] width 70 height 12
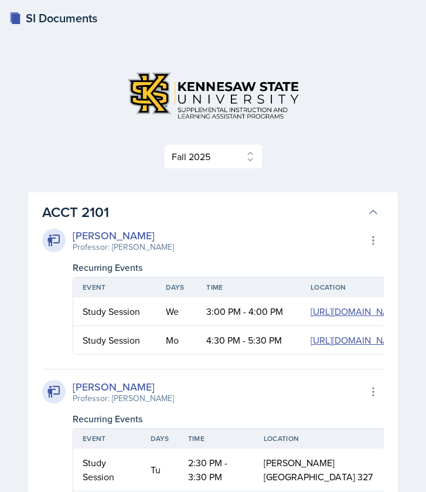
select select "2bed604d-1099-4043-b1bc-2365e8740244"
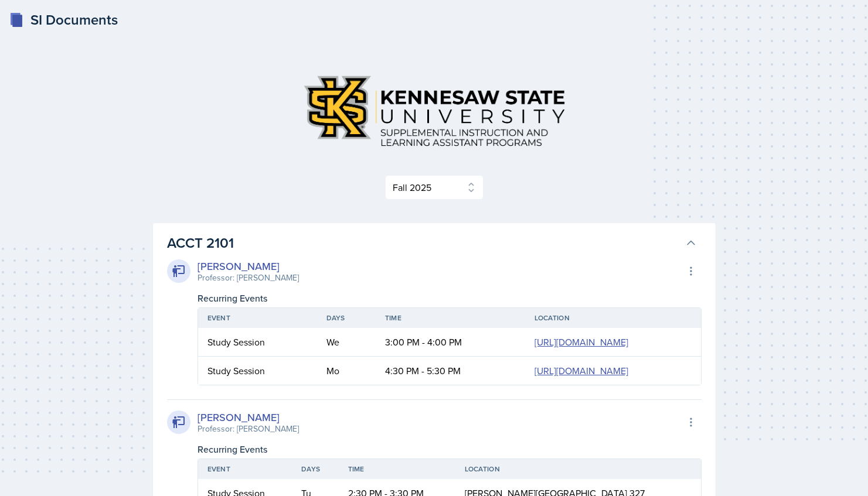
select select "2bed604d-1099-4043-b1bc-2365e8740244"
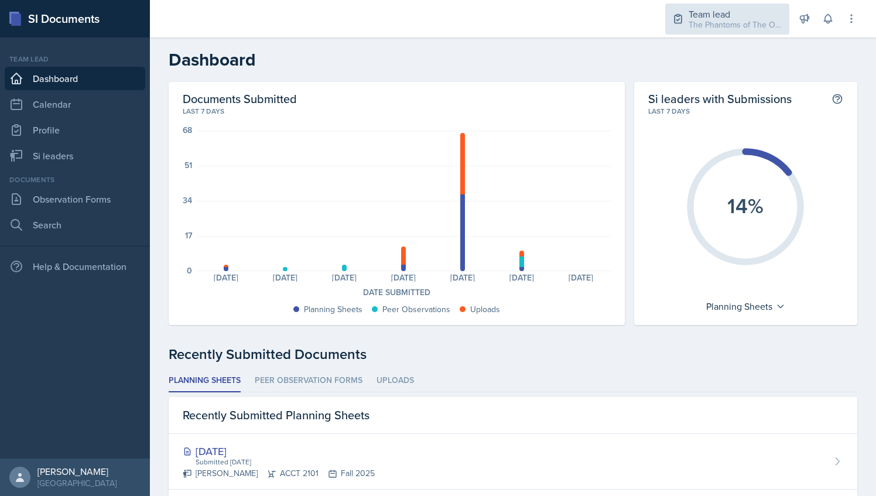
click at [719, 18] on div "Team lead" at bounding box center [736, 14] width 94 height 14
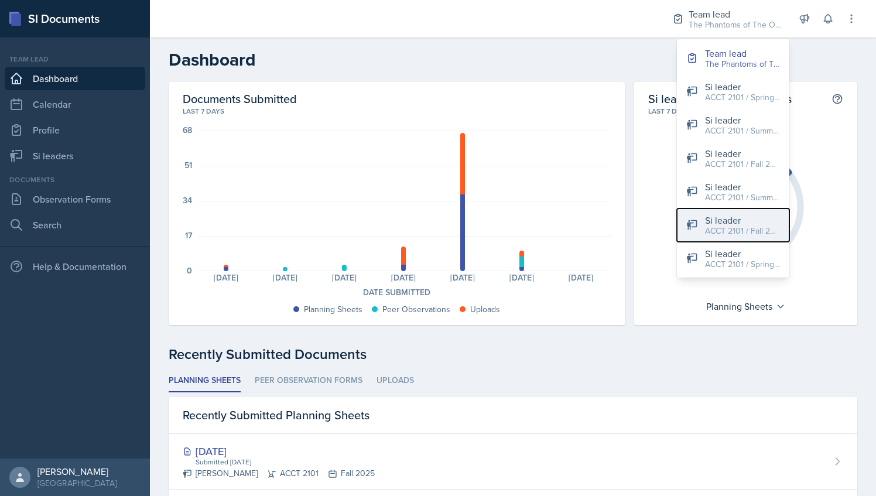
click at [722, 221] on div "Si leader" at bounding box center [742, 220] width 75 height 14
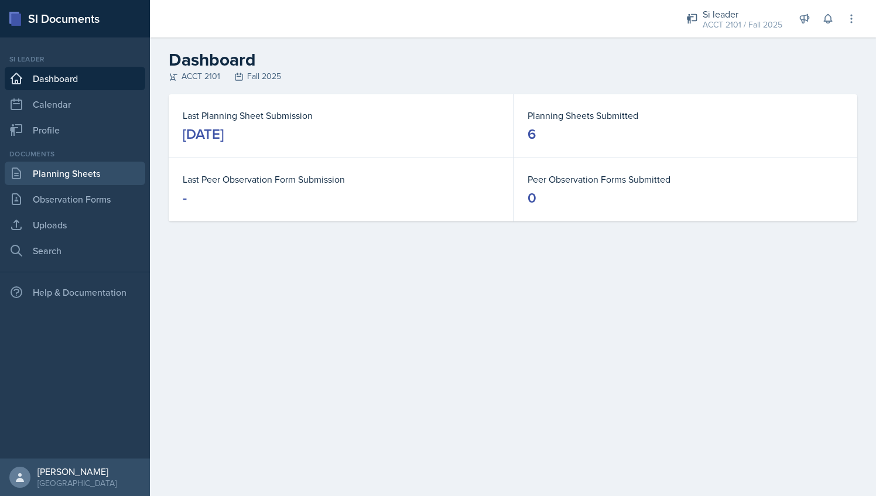
click at [110, 176] on link "Planning Sheets" at bounding box center [75, 173] width 141 height 23
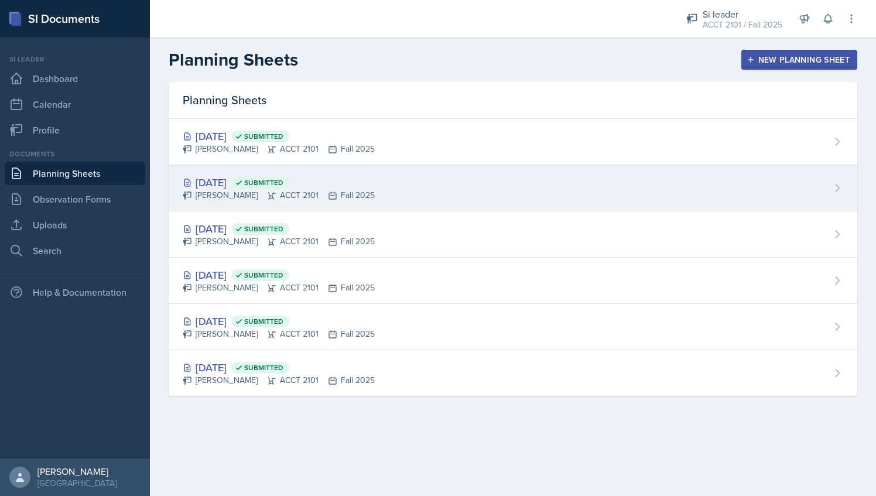
click at [398, 189] on div "[DATE] Submitted [PERSON_NAME] ACCT 2101 Fall 2025" at bounding box center [513, 188] width 689 height 46
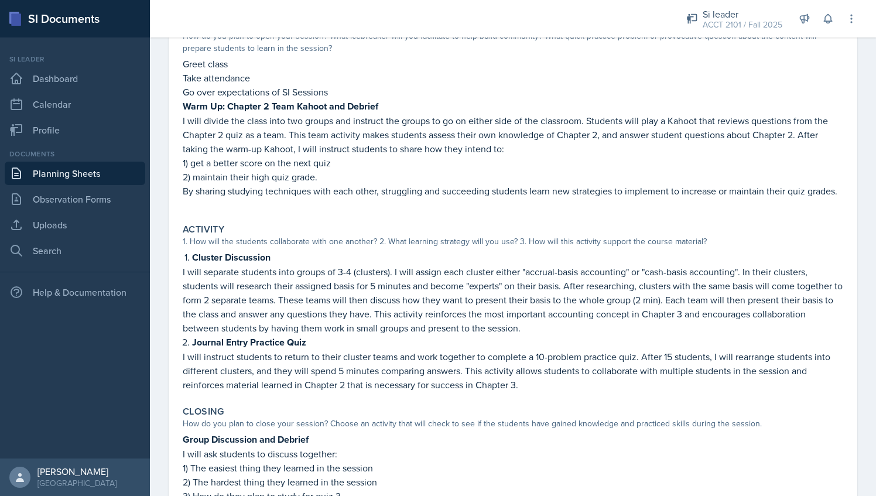
scroll to position [136, 0]
